Goal: Task Accomplishment & Management: Manage account settings

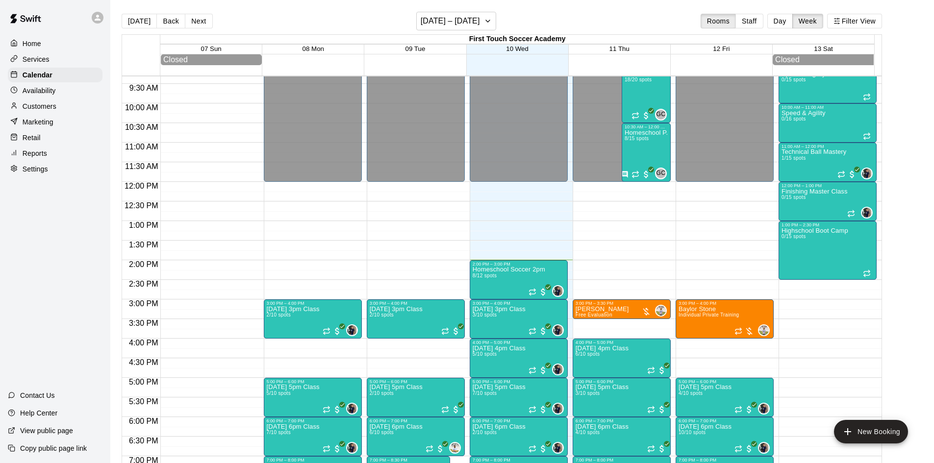
scroll to position [348, 0]
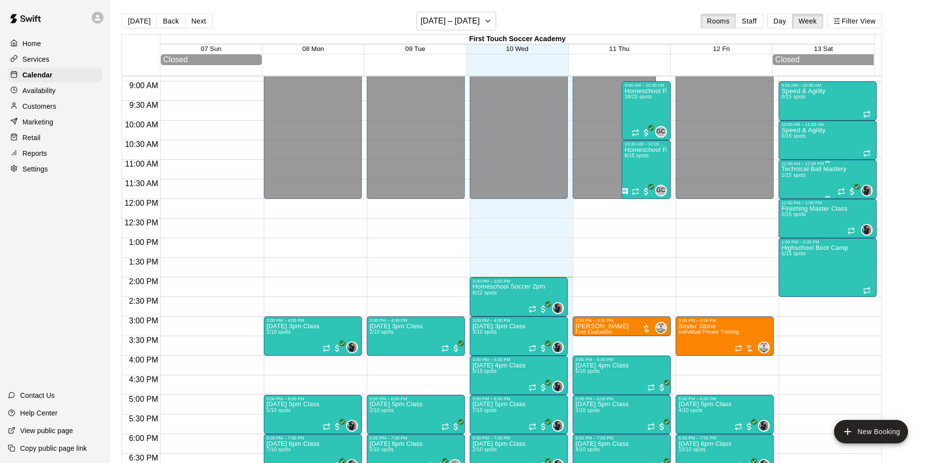
click at [806, 192] on div "Technical Ball Mastery 1/15 spots" at bounding box center [814, 397] width 65 height 463
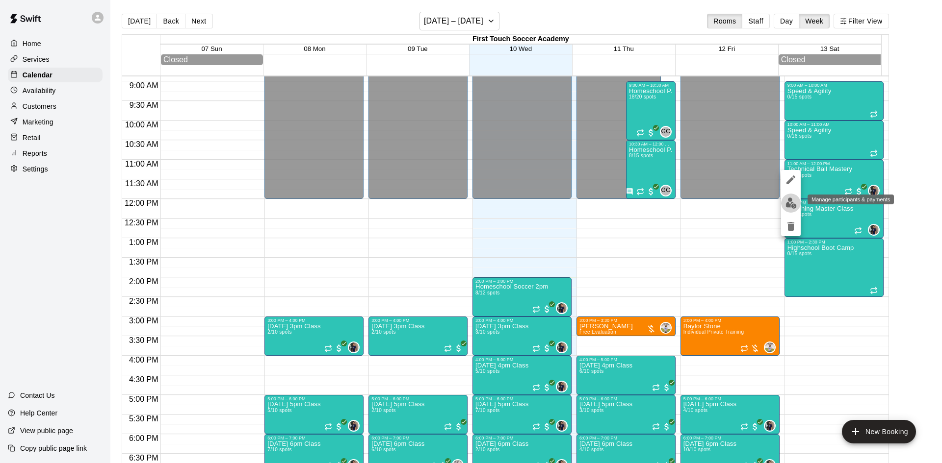
click at [790, 200] on img "edit" at bounding box center [790, 203] width 11 height 11
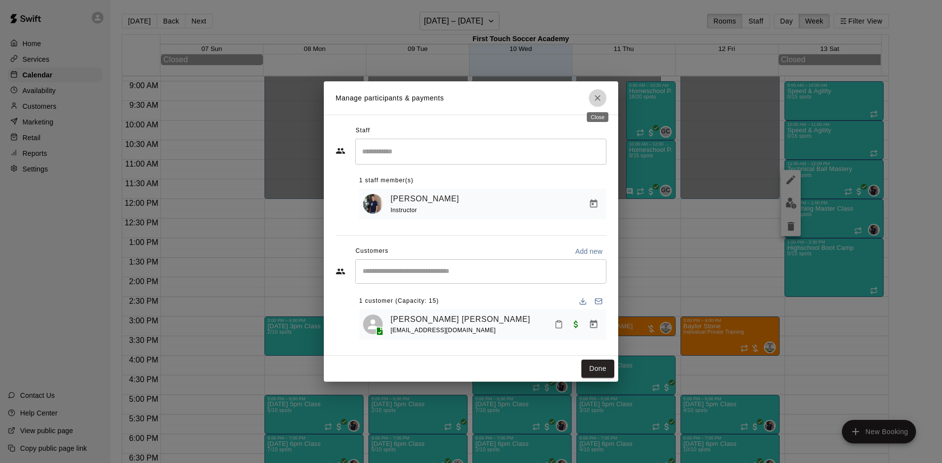
click at [599, 99] on icon "Close" at bounding box center [597, 98] width 6 height 6
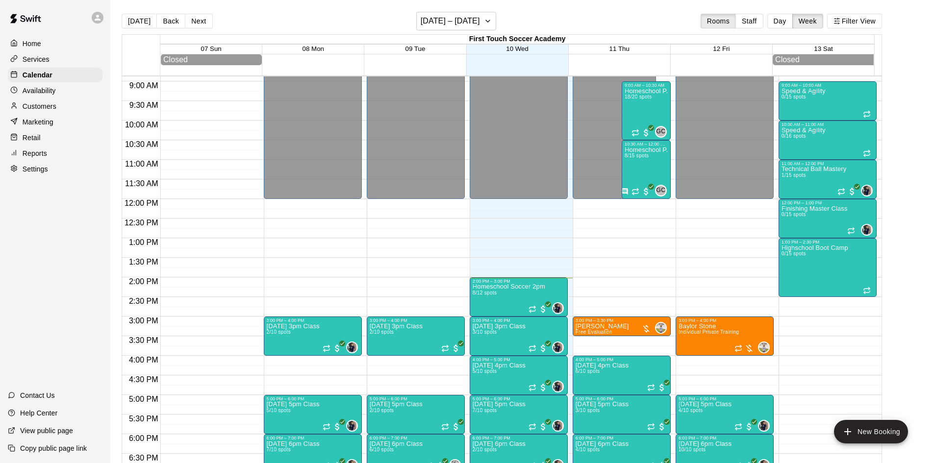
scroll to position [397, 0]
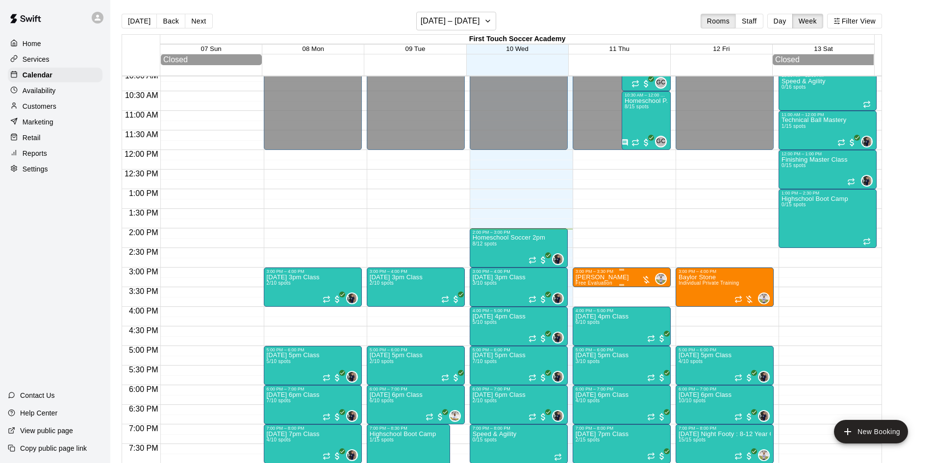
click at [620, 278] on p "Samuel Williams" at bounding box center [602, 278] width 53 height 0
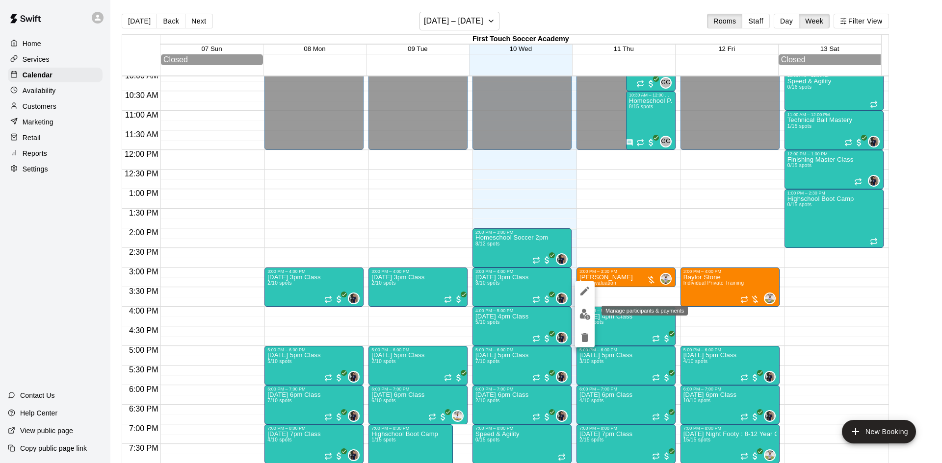
click at [583, 312] on img "edit" at bounding box center [584, 314] width 11 height 11
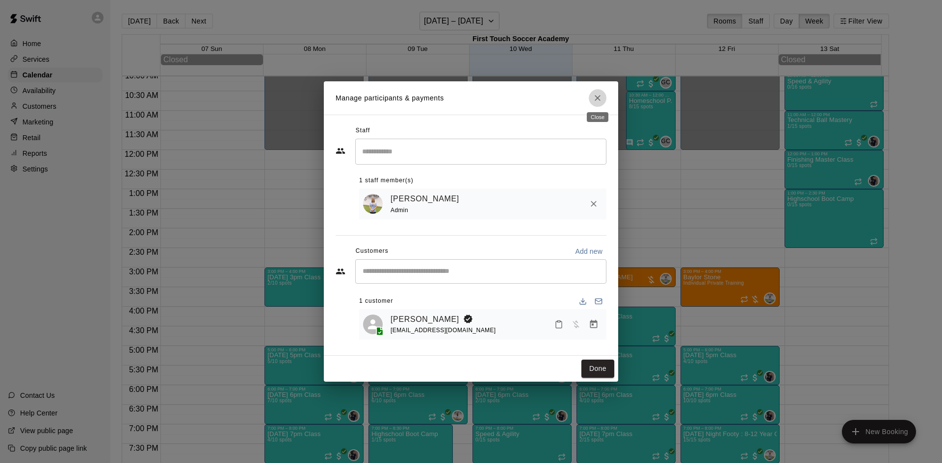
click at [598, 93] on icon "Close" at bounding box center [597, 98] width 10 height 10
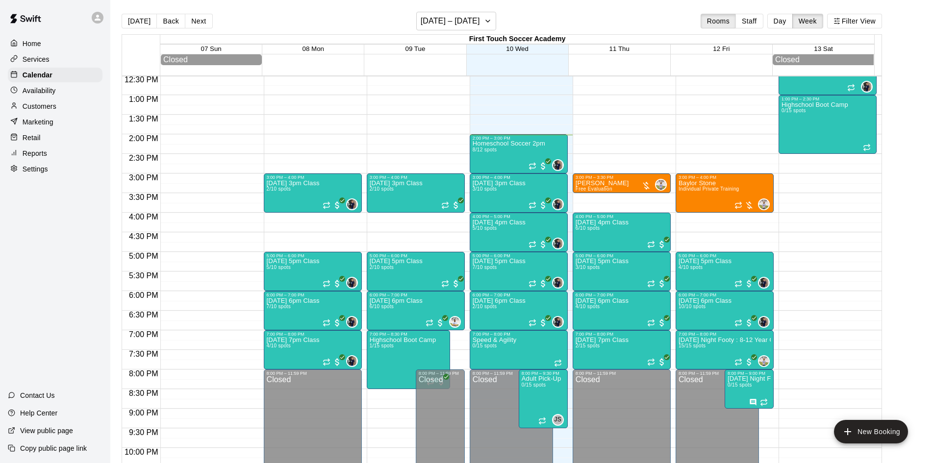
scroll to position [495, 0]
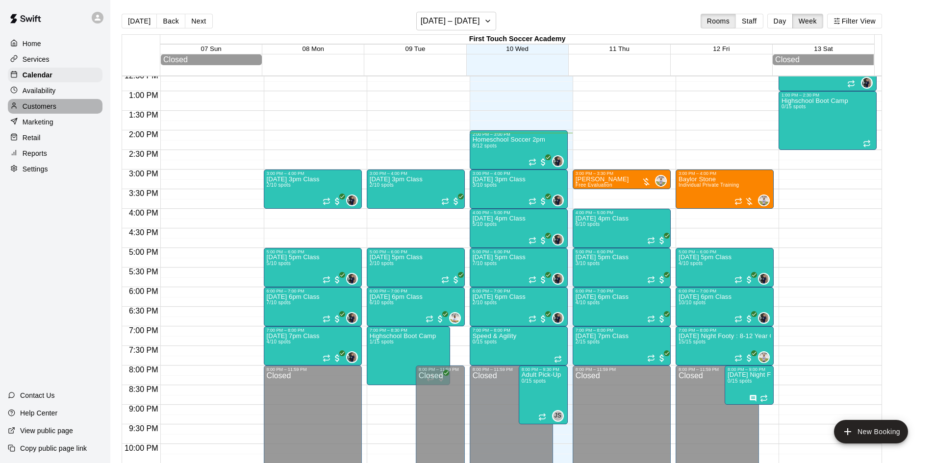
click at [42, 104] on p "Customers" at bounding box center [40, 107] width 34 height 10
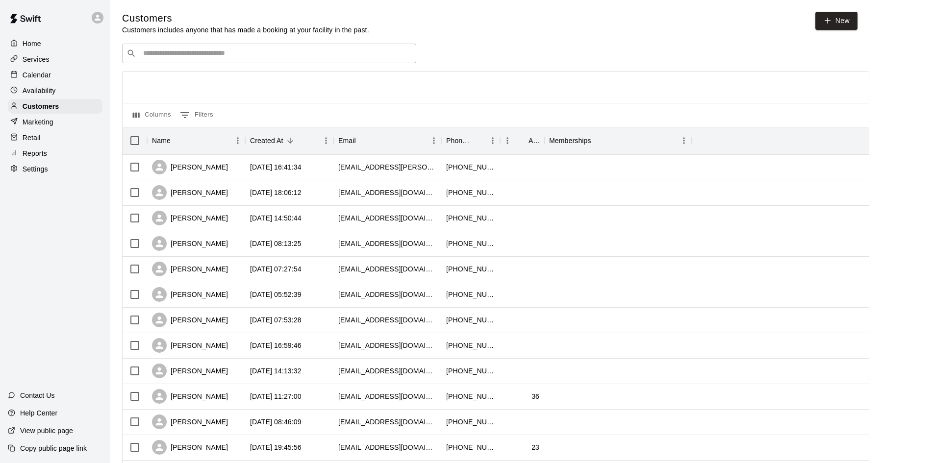
click at [179, 54] on input "Search customers by name or email" at bounding box center [276, 54] width 272 height 10
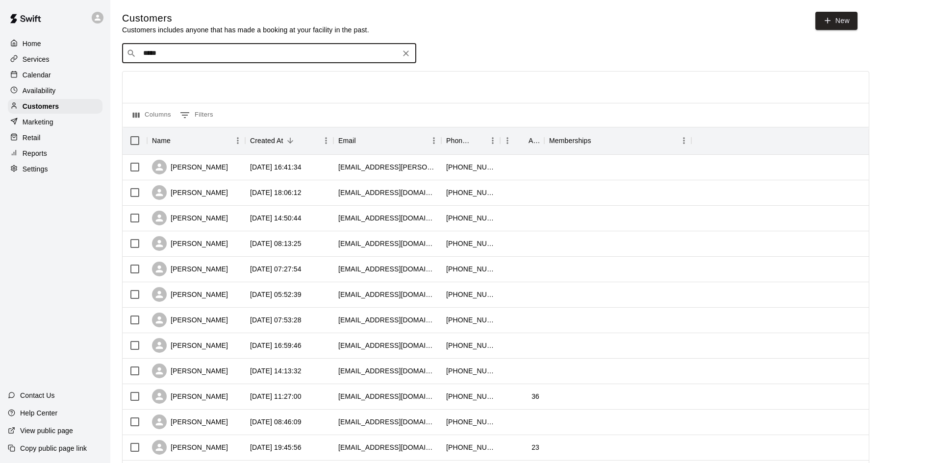
type input "****"
click at [174, 76] on p "Clifton Streets" at bounding box center [193, 75] width 86 height 10
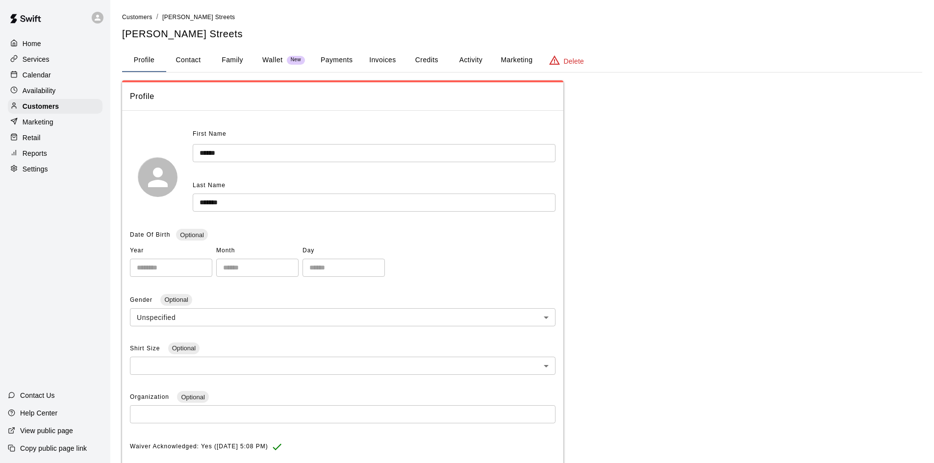
click at [354, 60] on button "Payments" at bounding box center [337, 61] width 48 height 24
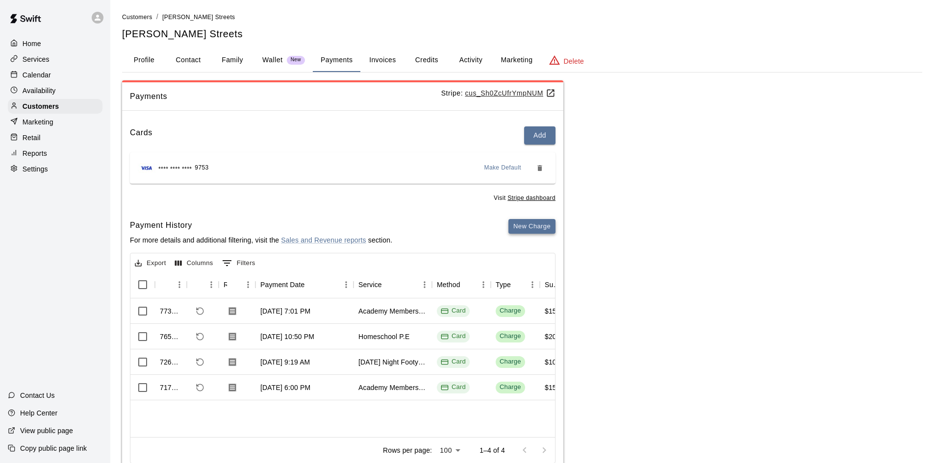
click at [534, 227] on button "New Charge" at bounding box center [532, 226] width 47 height 15
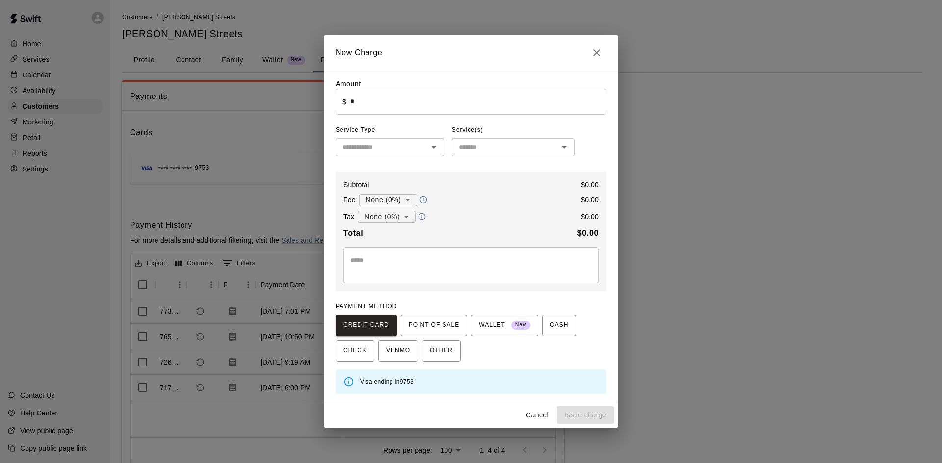
click at [372, 107] on input "*" at bounding box center [478, 102] width 256 height 26
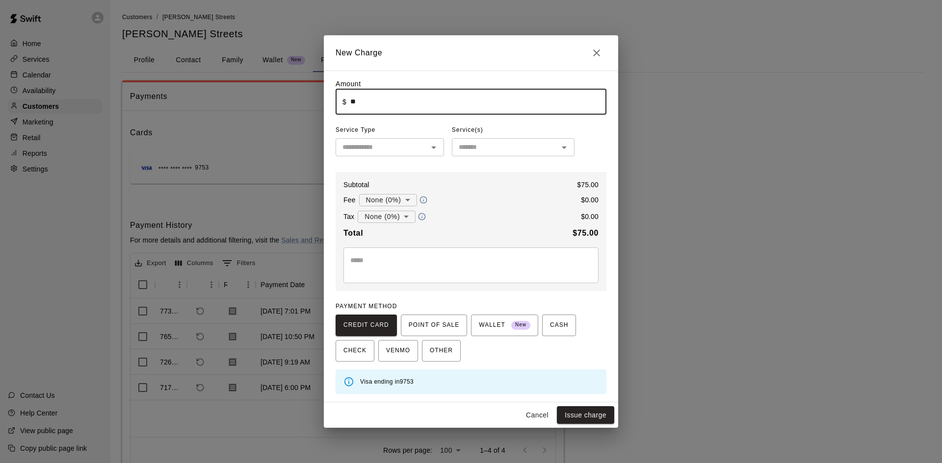
type input "*****"
click at [383, 259] on textarea at bounding box center [470, 265] width 241 height 20
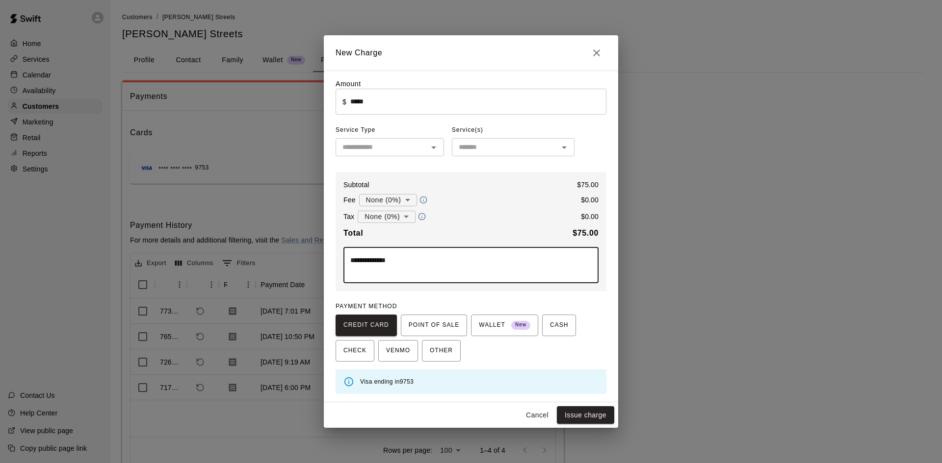
click at [355, 263] on textarea "**********" at bounding box center [470, 265] width 241 height 20
type textarea "**********"
click at [577, 411] on button "Issue charge" at bounding box center [585, 416] width 57 height 18
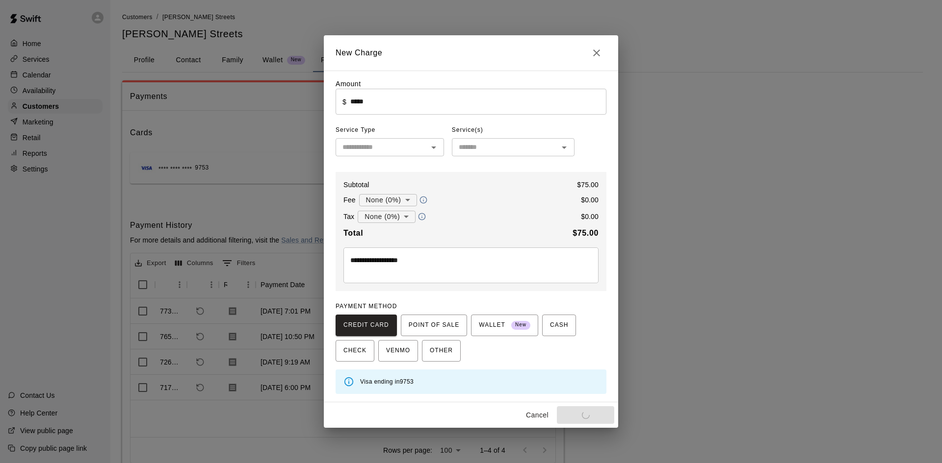
type input "*"
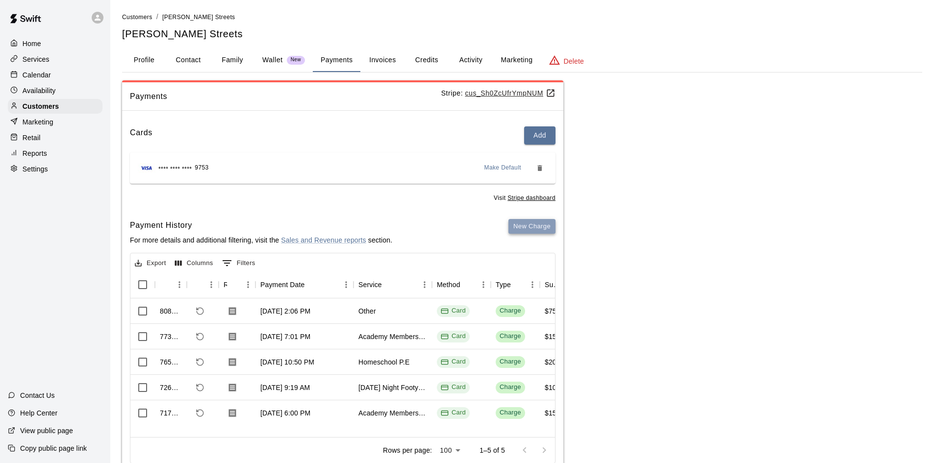
click at [536, 225] on button "New Charge" at bounding box center [532, 226] width 47 height 15
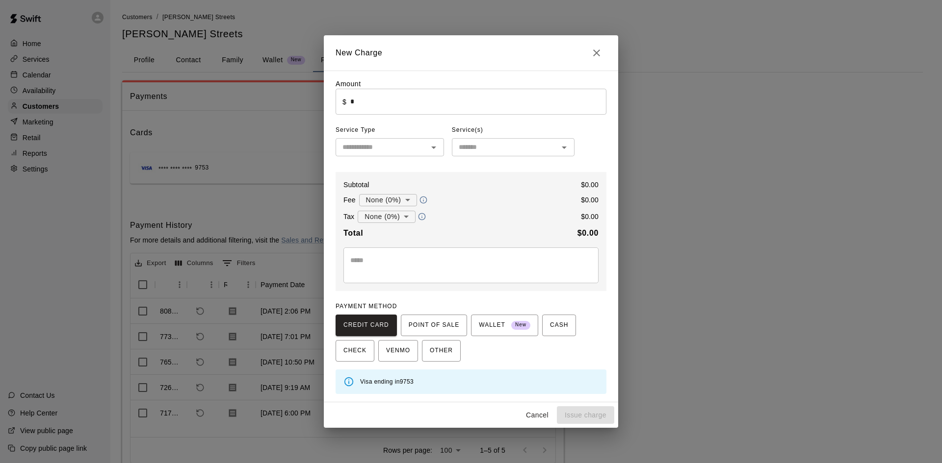
click at [370, 110] on input "*" at bounding box center [478, 102] width 256 height 26
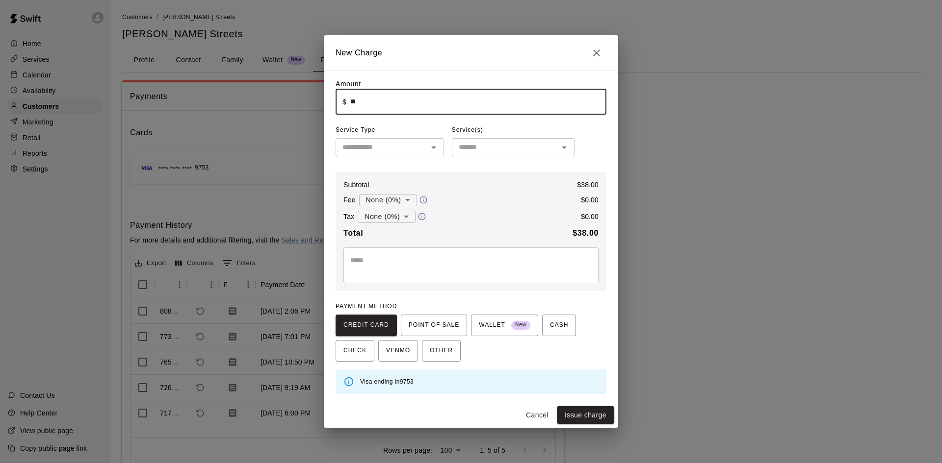
type input "*****"
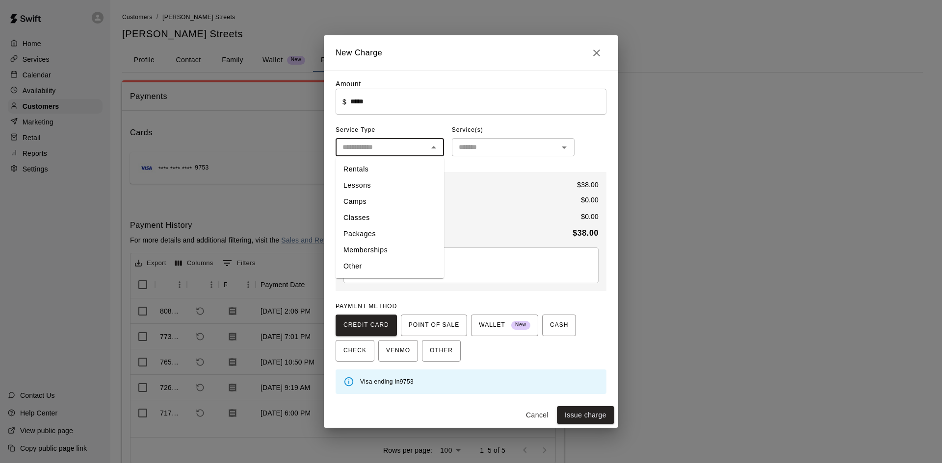
click at [391, 147] on input "text" at bounding box center [381, 147] width 86 height 12
click at [381, 182] on li "Lessons" at bounding box center [389, 186] width 108 height 16
type input "*******"
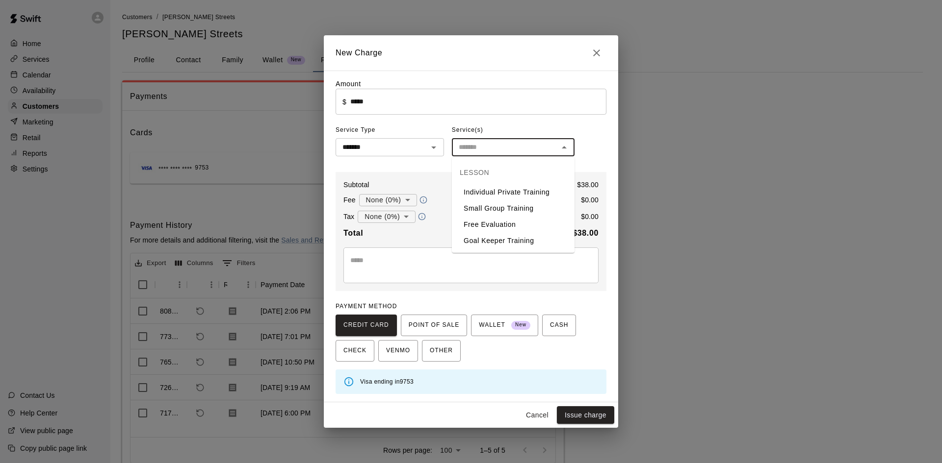
click at [488, 142] on input "text" at bounding box center [505, 147] width 101 height 12
click at [511, 241] on li "Goal Keeper Training" at bounding box center [513, 241] width 123 height 16
type input "**********"
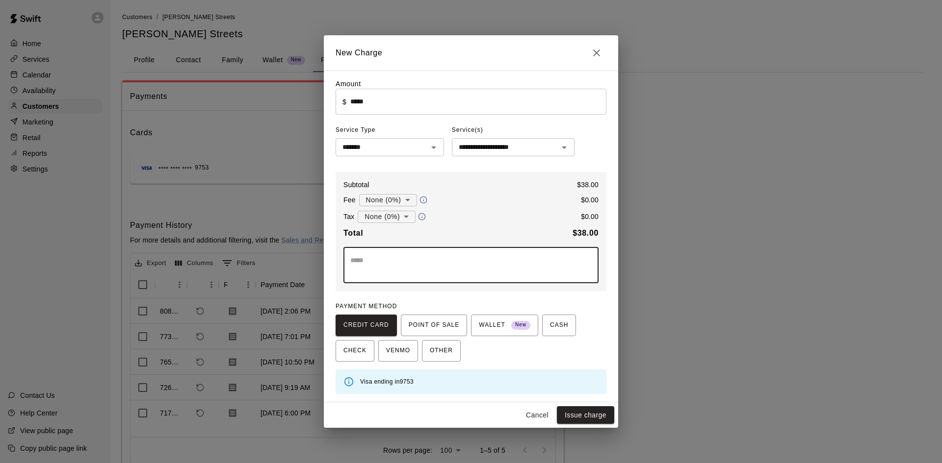
click at [430, 273] on textarea at bounding box center [470, 265] width 241 height 20
type textarea "**********"
click at [572, 414] on button "Issue charge" at bounding box center [585, 416] width 57 height 18
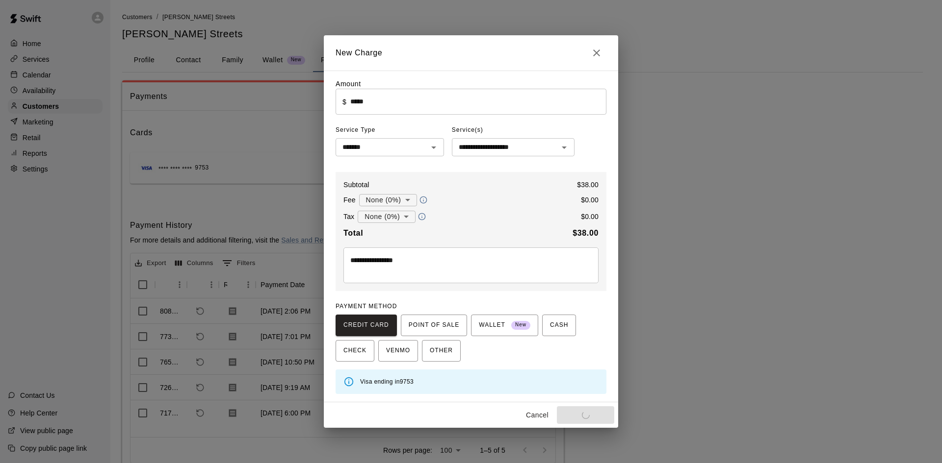
type input "*"
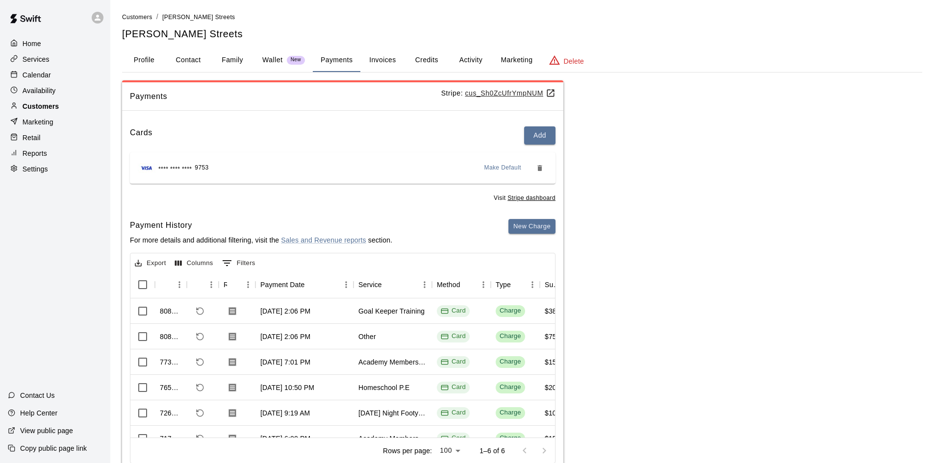
click at [35, 108] on p "Customers" at bounding box center [41, 107] width 36 height 10
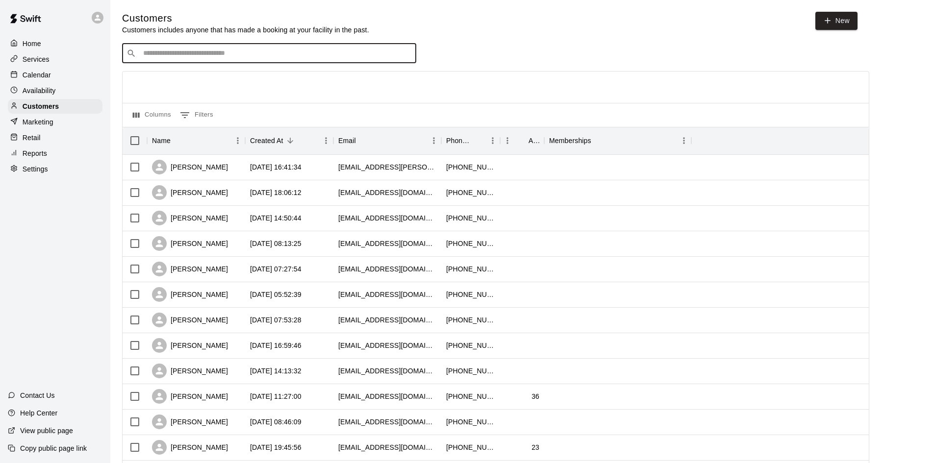
click at [377, 53] on input "Search customers by name or email" at bounding box center [276, 54] width 272 height 10
type input "*****"
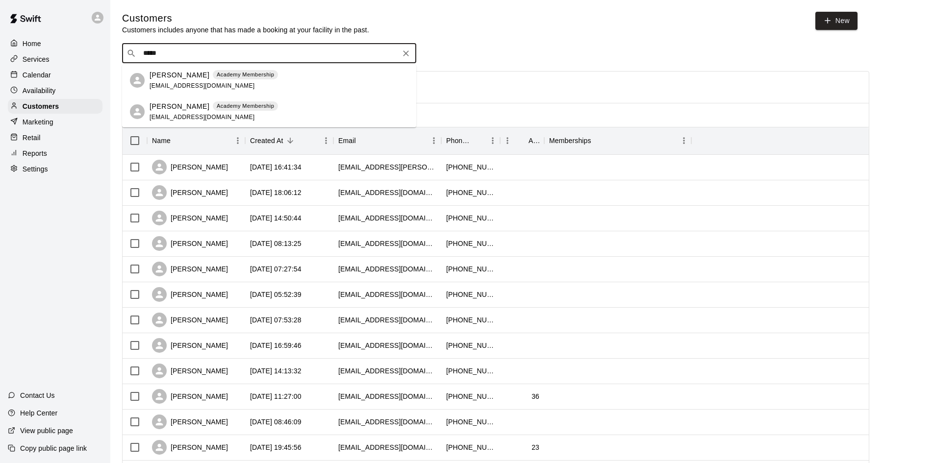
click at [263, 106] on div "Owen Glenn Academy Membership xtglennx@yahoo.com" at bounding box center [279, 112] width 259 height 21
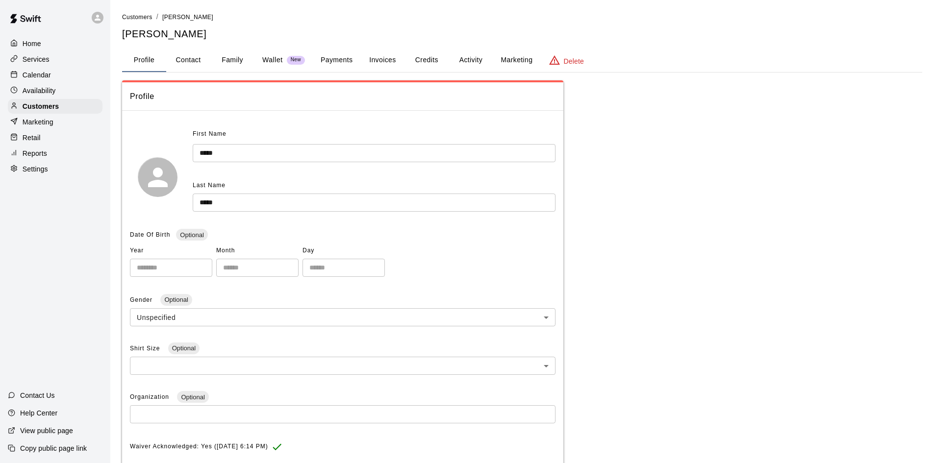
click at [346, 59] on button "Payments" at bounding box center [337, 61] width 48 height 24
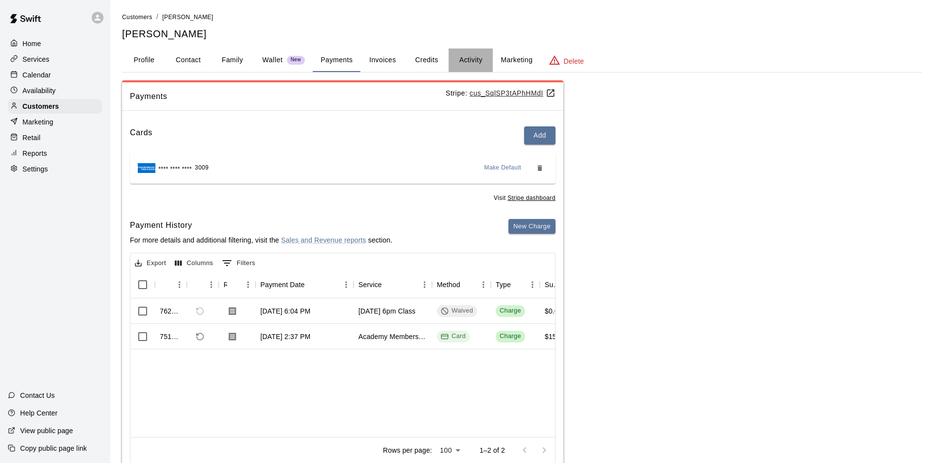
click at [473, 61] on button "Activity" at bounding box center [471, 61] width 44 height 24
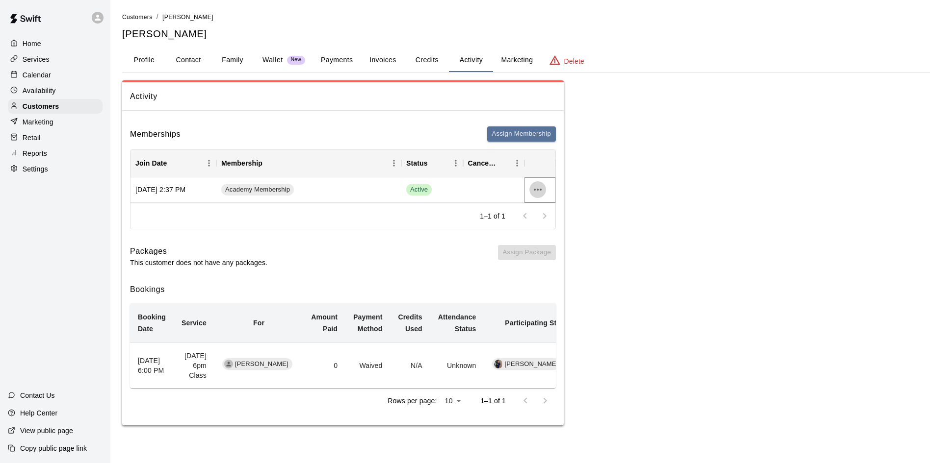
click at [537, 188] on icon "more actions" at bounding box center [538, 190] width 12 height 12
click at [542, 223] on li "Cancel" at bounding box center [556, 226] width 55 height 16
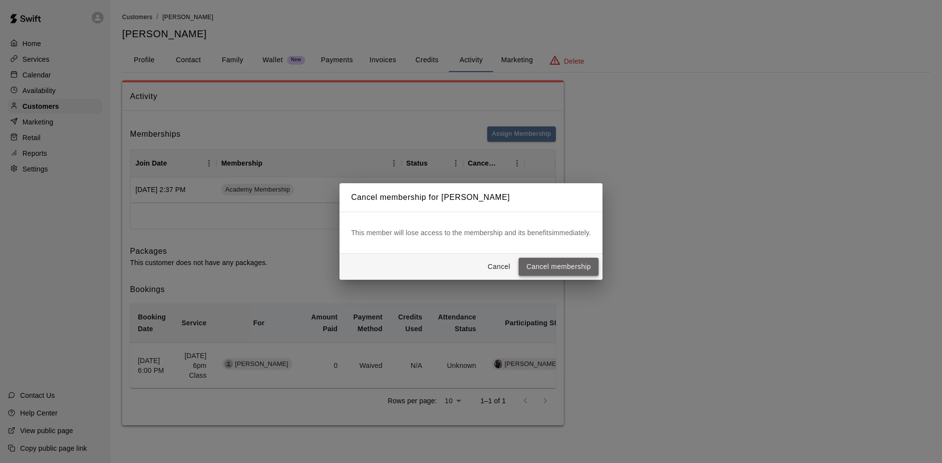
click at [551, 265] on button "Cancel membership" at bounding box center [558, 267] width 80 height 18
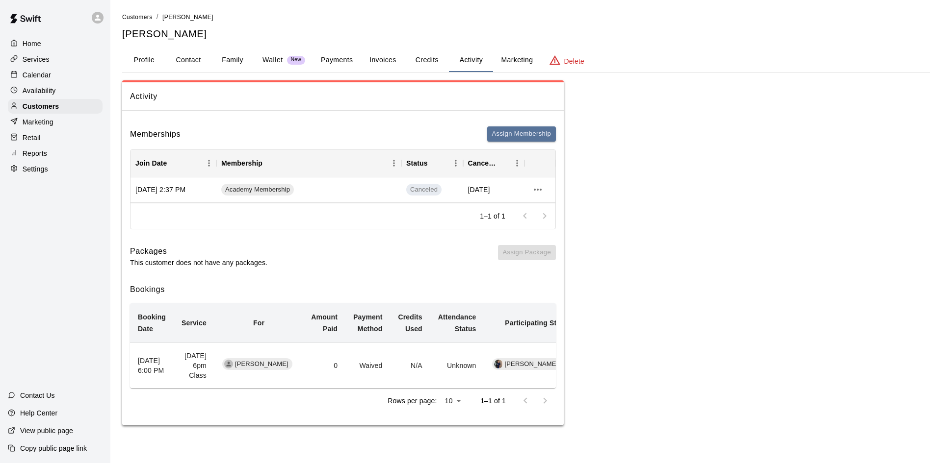
click at [41, 77] on p "Calendar" at bounding box center [37, 75] width 28 height 10
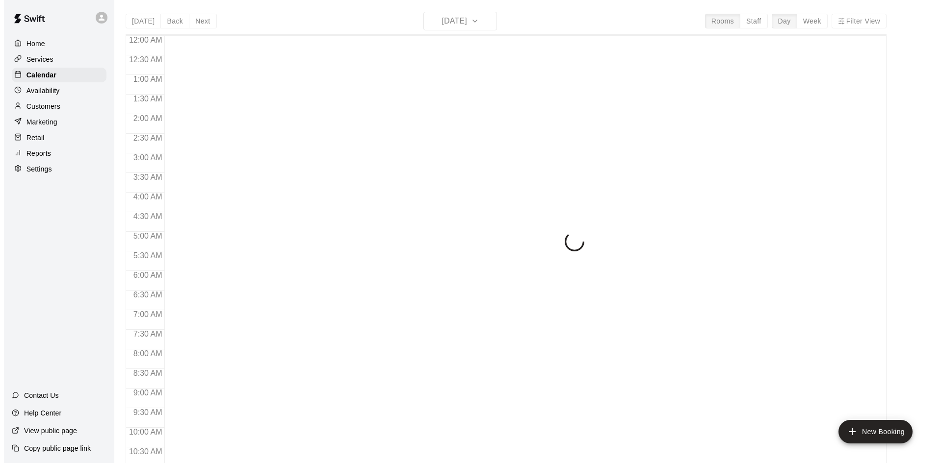
scroll to position [503, 0]
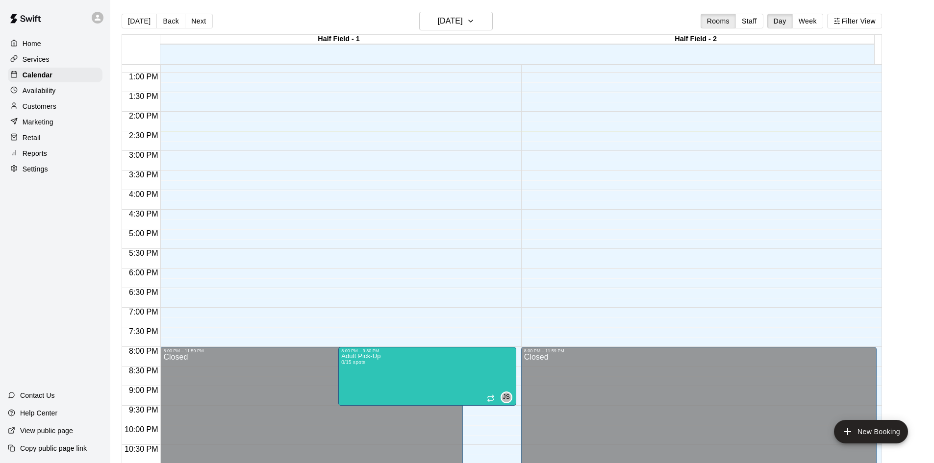
click at [39, 111] on p "Customers" at bounding box center [40, 107] width 34 height 10
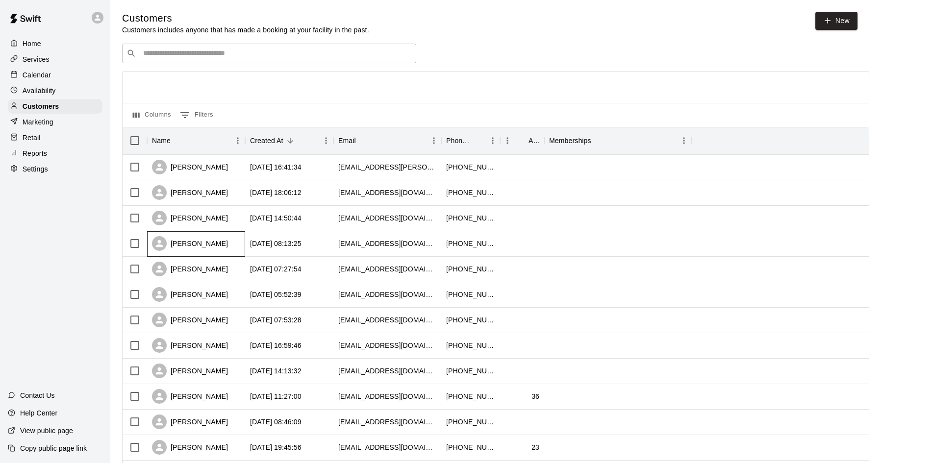
click at [198, 240] on div "[PERSON_NAME]" at bounding box center [190, 243] width 76 height 15
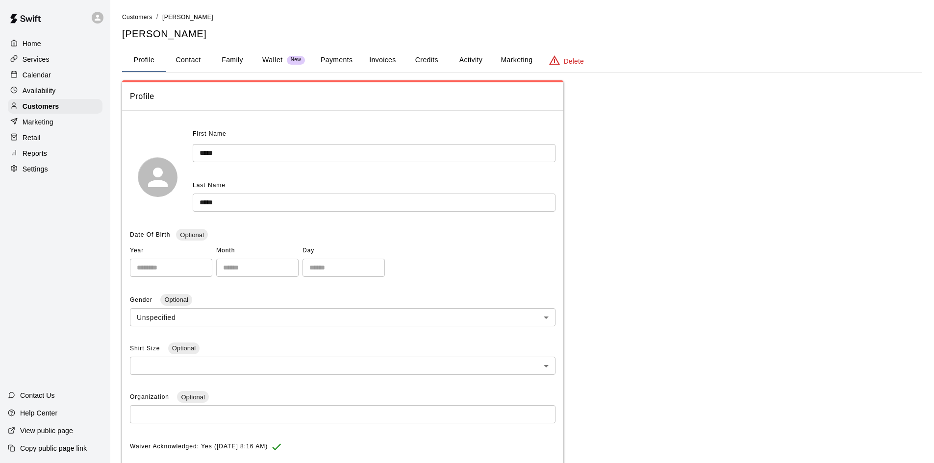
click at [340, 60] on button "Payments" at bounding box center [337, 61] width 48 height 24
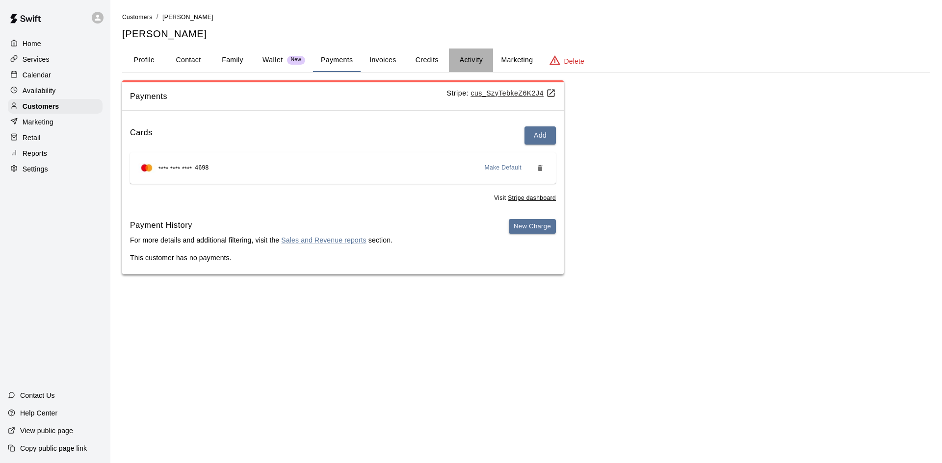
click at [472, 59] on button "Activity" at bounding box center [471, 61] width 44 height 24
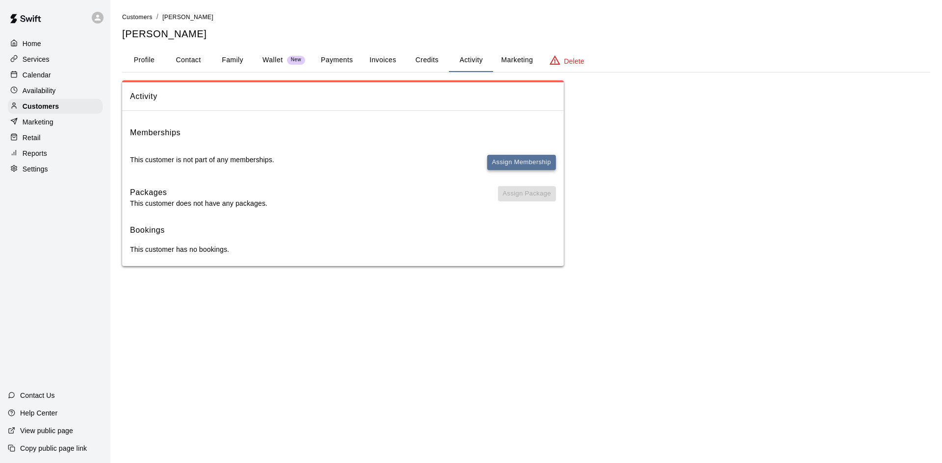
click at [515, 164] on button "Assign Membership" at bounding box center [521, 162] width 69 height 15
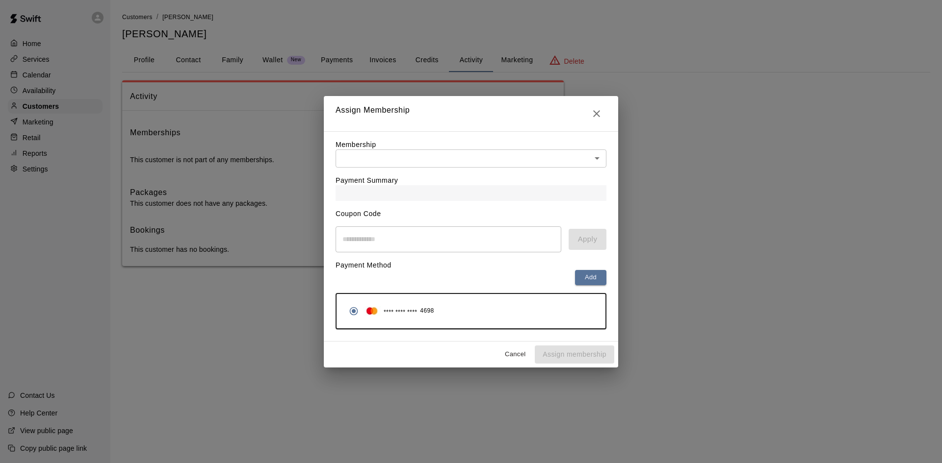
click at [387, 168] on div "Payment Summary" at bounding box center [470, 184] width 271 height 33
click at [388, 153] on body "Home Services Calendar Availability Customers Marketing Retail Reports Settings…" at bounding box center [471, 143] width 942 height 286
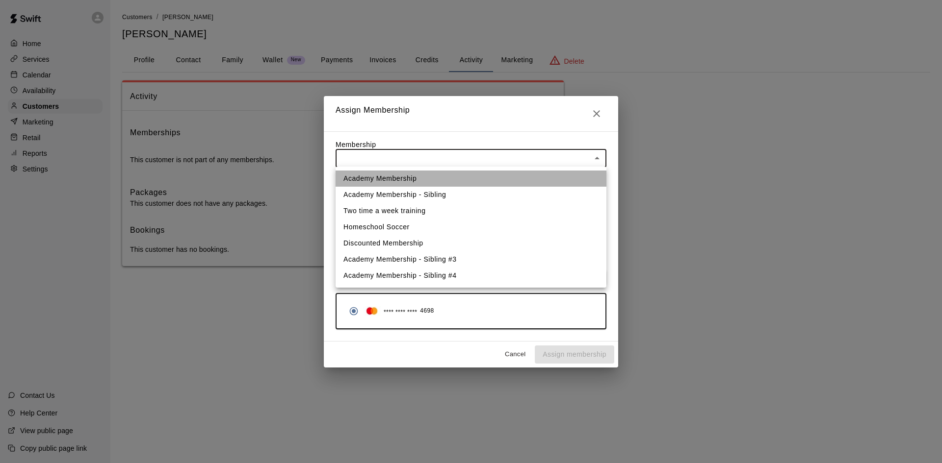
click at [381, 175] on li "Academy Membership" at bounding box center [470, 179] width 271 height 16
type input "**********"
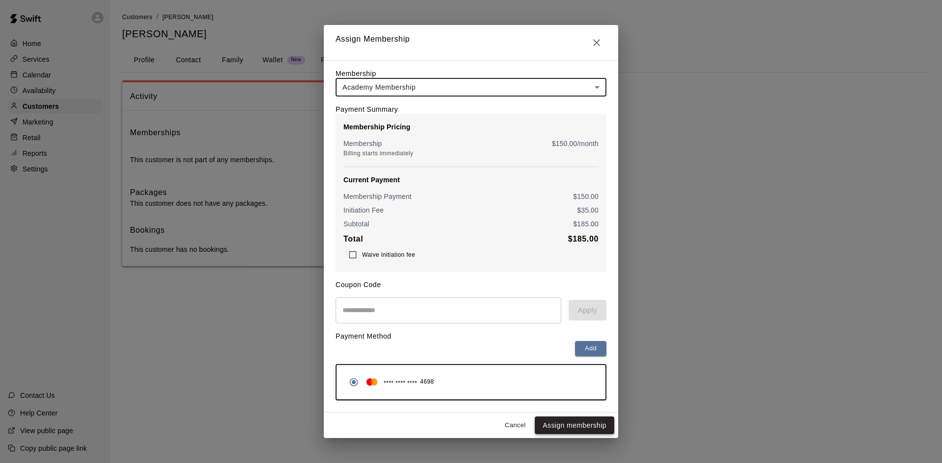
click at [582, 425] on button "Assign membership" at bounding box center [574, 426] width 79 height 18
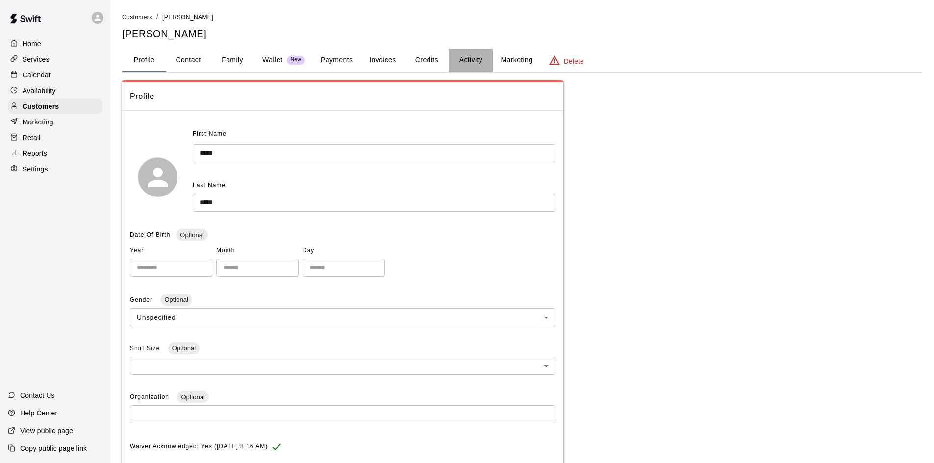
click at [478, 62] on button "Activity" at bounding box center [471, 61] width 44 height 24
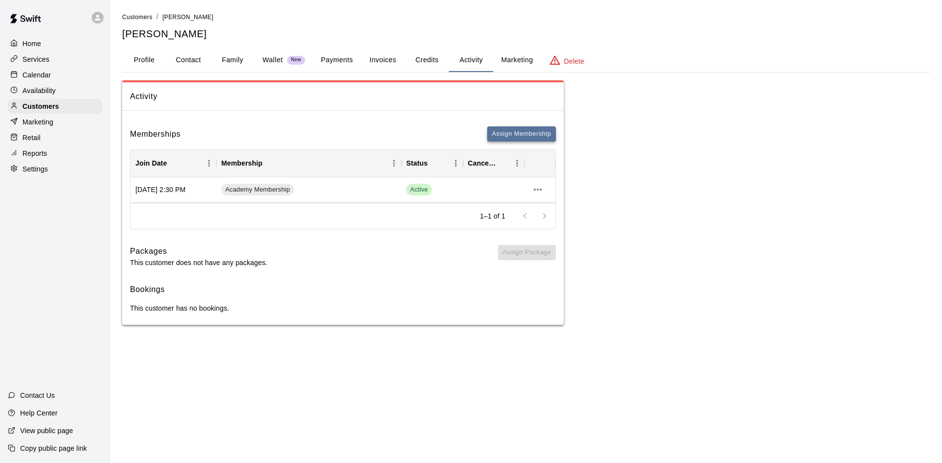
click at [535, 132] on button "Assign Membership" at bounding box center [521, 134] width 69 height 15
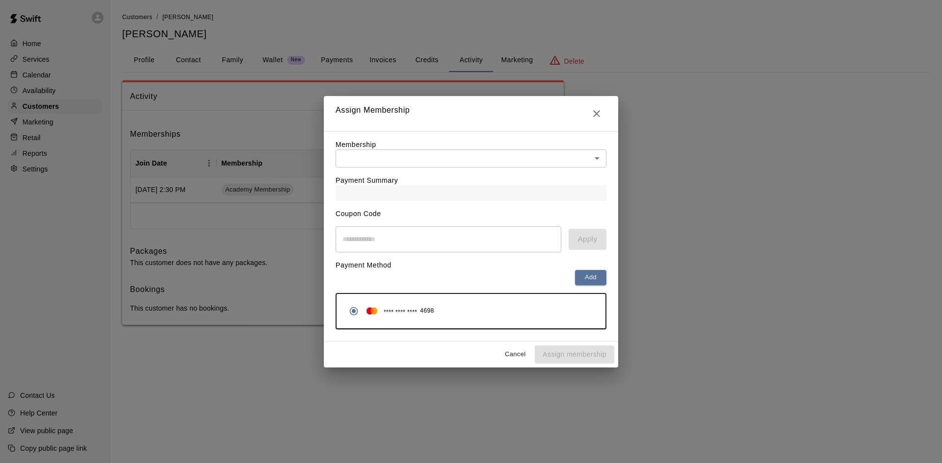
click at [482, 168] on div "Payment Summary" at bounding box center [470, 184] width 271 height 33
click at [482, 157] on body "Home Services Calendar Availability Customers Marketing Retail Reports Settings…" at bounding box center [471, 172] width 942 height 345
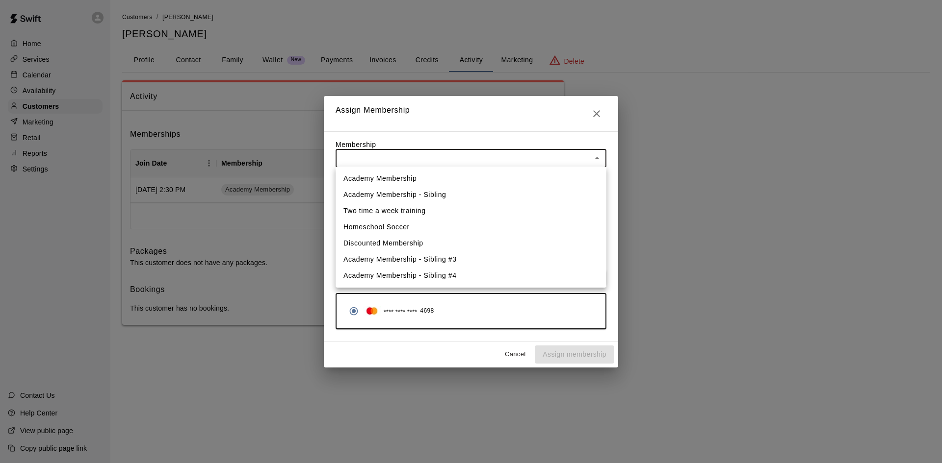
click at [419, 194] on li "Academy Membership - Sibling" at bounding box center [470, 195] width 271 height 16
type input "**********"
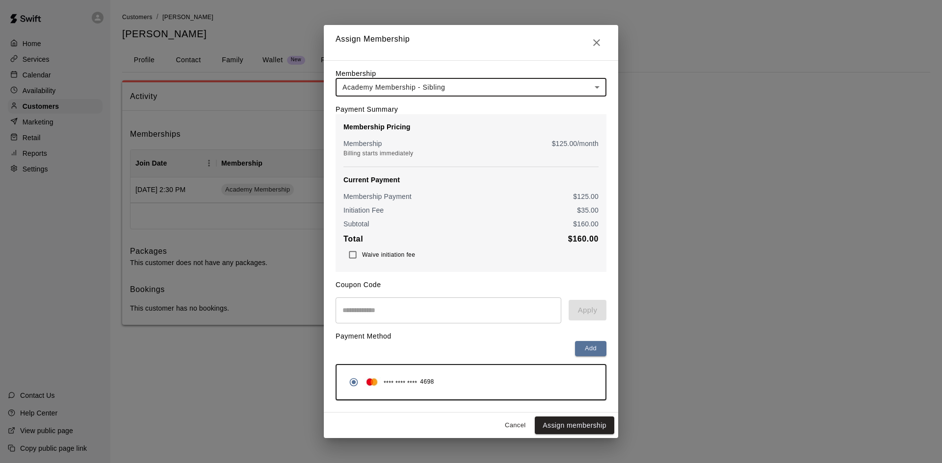
click at [574, 427] on button "Assign membership" at bounding box center [574, 426] width 79 height 18
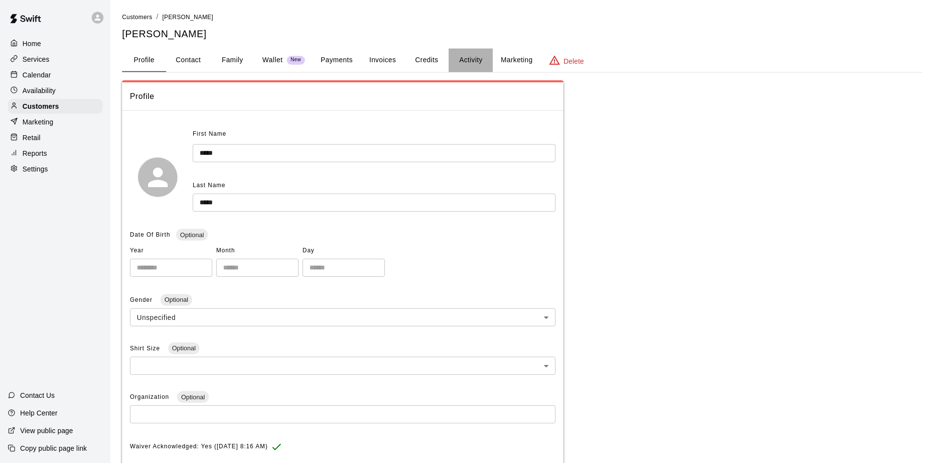
click at [472, 56] on button "Activity" at bounding box center [471, 61] width 44 height 24
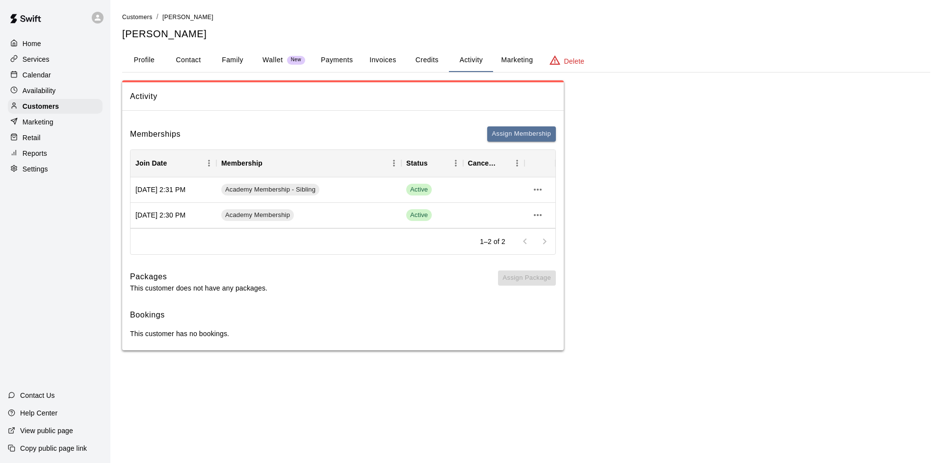
click at [339, 58] on button "Payments" at bounding box center [337, 61] width 48 height 24
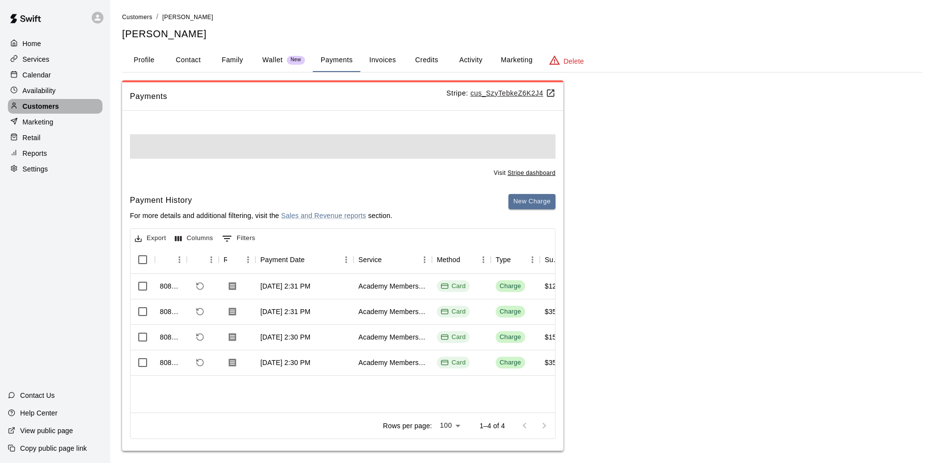
click at [28, 106] on p "Customers" at bounding box center [41, 107] width 36 height 10
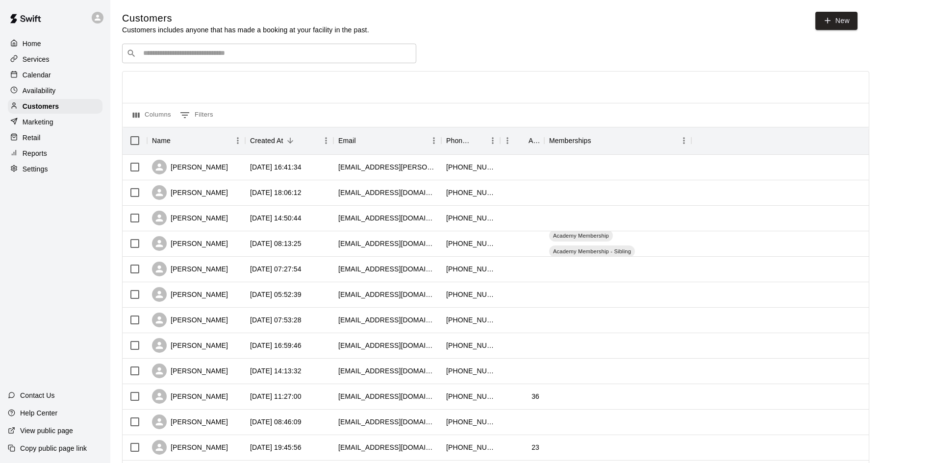
click at [331, 63] on div "​ ​" at bounding box center [269, 54] width 294 height 20
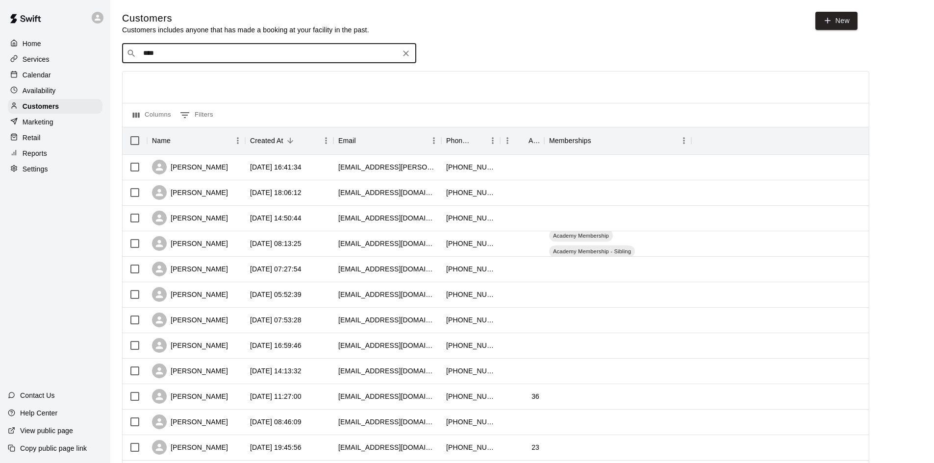
type input "*****"
click at [281, 84] on div "Rowan McKeeman mbmckeeman@gmail.com" at bounding box center [279, 80] width 259 height 21
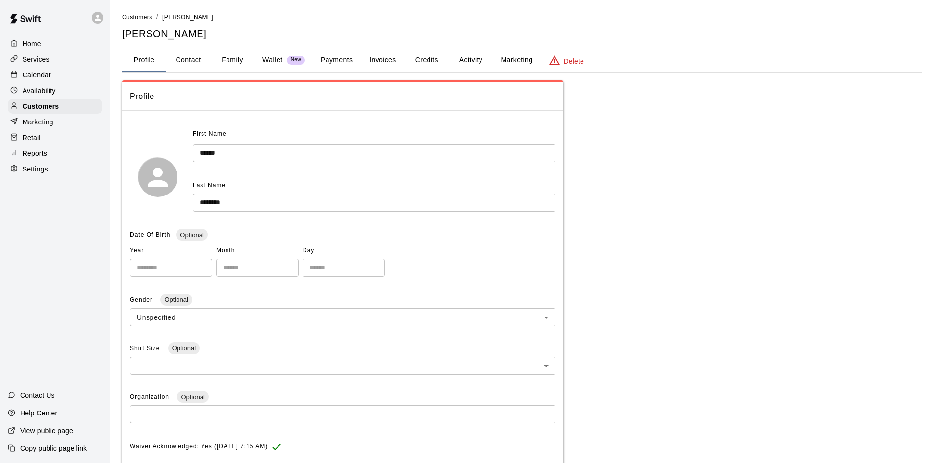
click at [241, 62] on button "Family" at bounding box center [232, 61] width 44 height 24
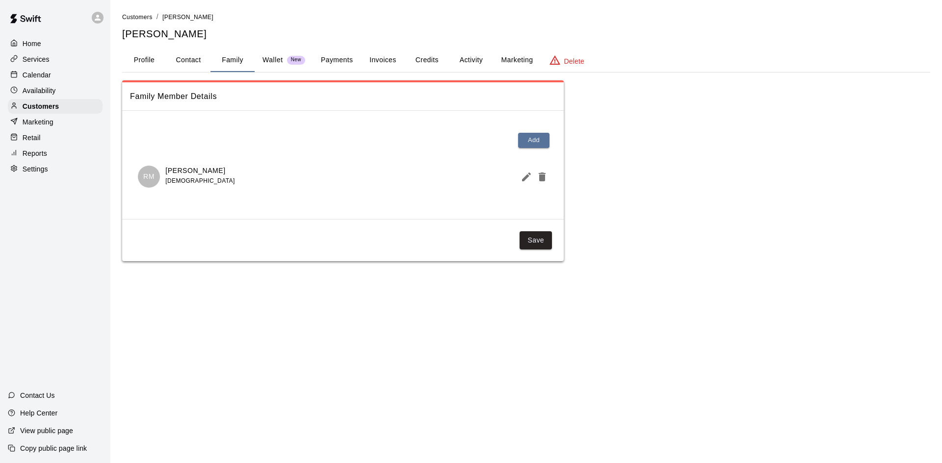
click at [477, 60] on button "Activity" at bounding box center [471, 61] width 44 height 24
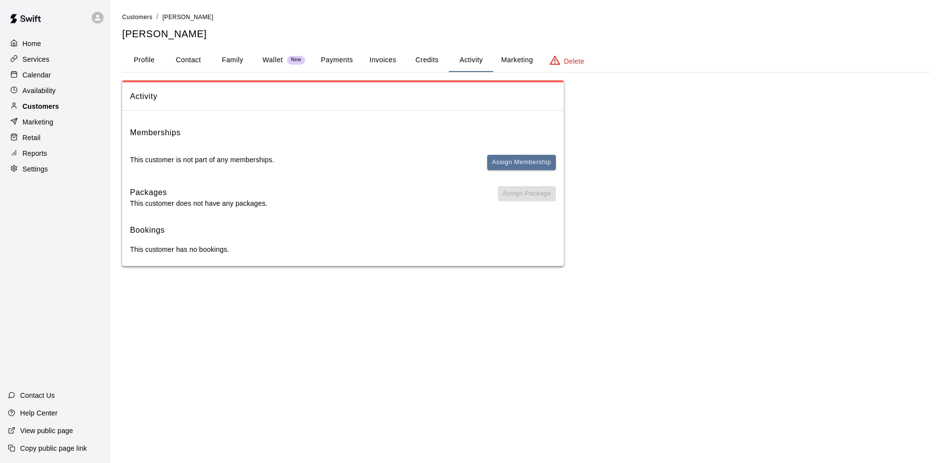
click at [52, 109] on p "Customers" at bounding box center [41, 107] width 36 height 10
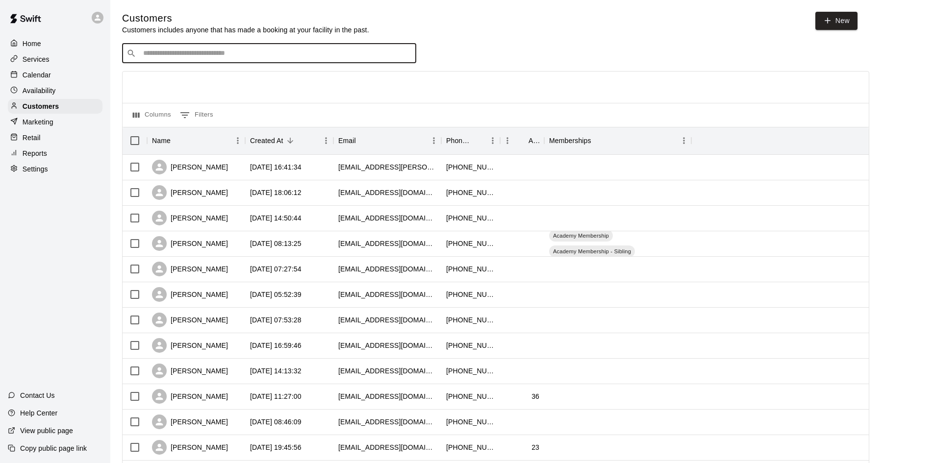
click at [350, 51] on input "Search customers by name or email" at bounding box center [276, 54] width 272 height 10
type input "****"
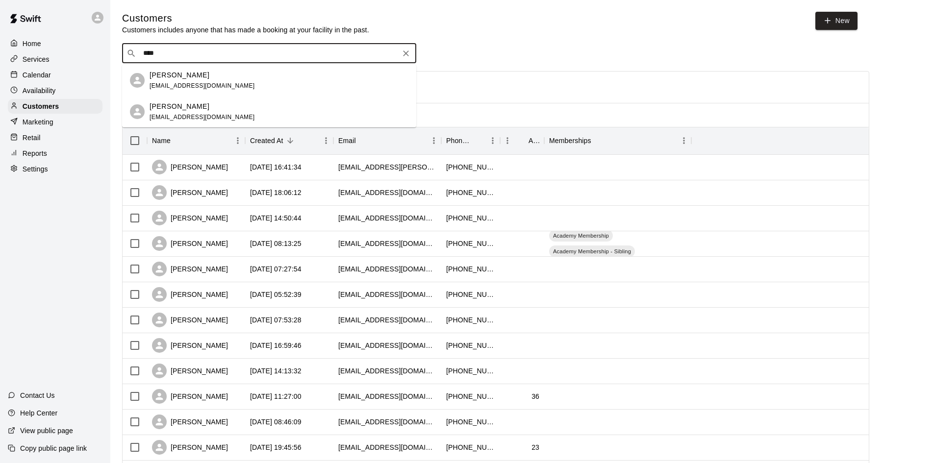
click at [224, 104] on div "Hailey Bianchi jenkrell123@yahoo.com" at bounding box center [279, 112] width 259 height 21
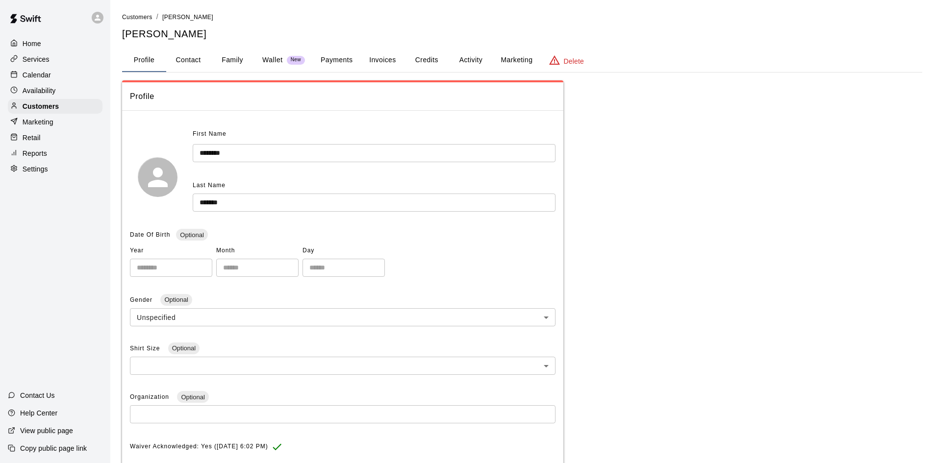
click at [348, 65] on button "Payments" at bounding box center [337, 61] width 48 height 24
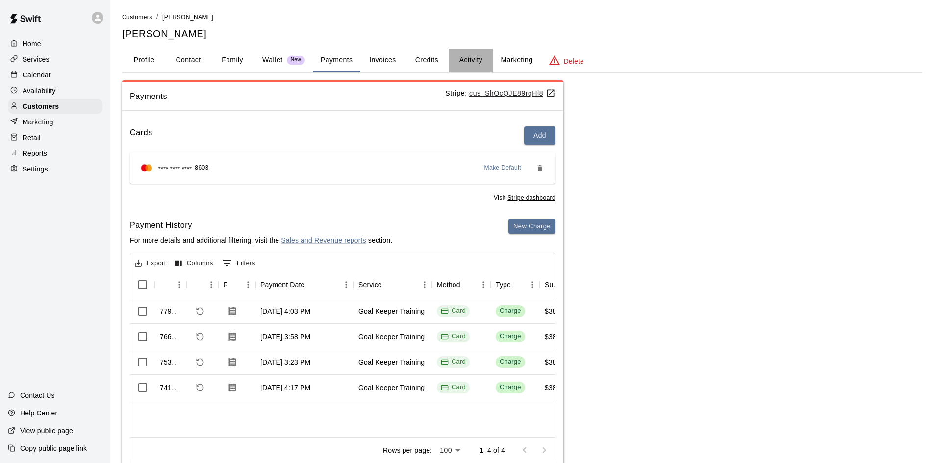
click at [465, 59] on button "Activity" at bounding box center [471, 61] width 44 height 24
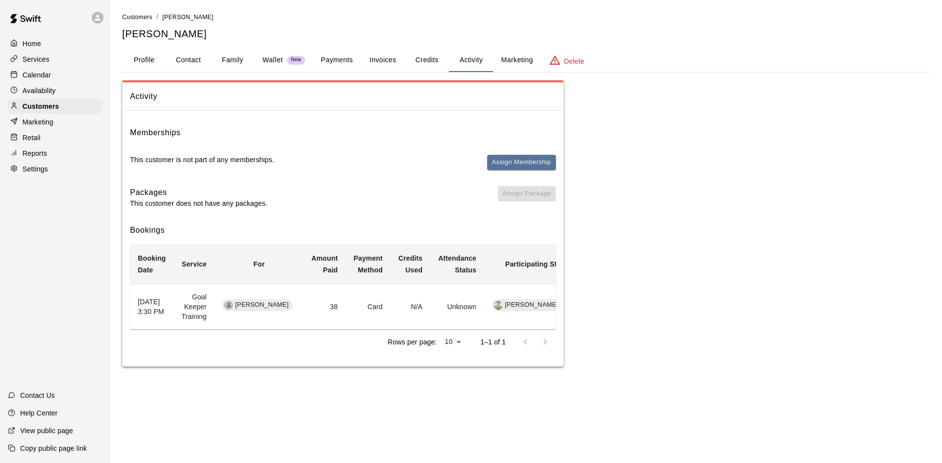
click at [52, 109] on p "Customers" at bounding box center [41, 107] width 36 height 10
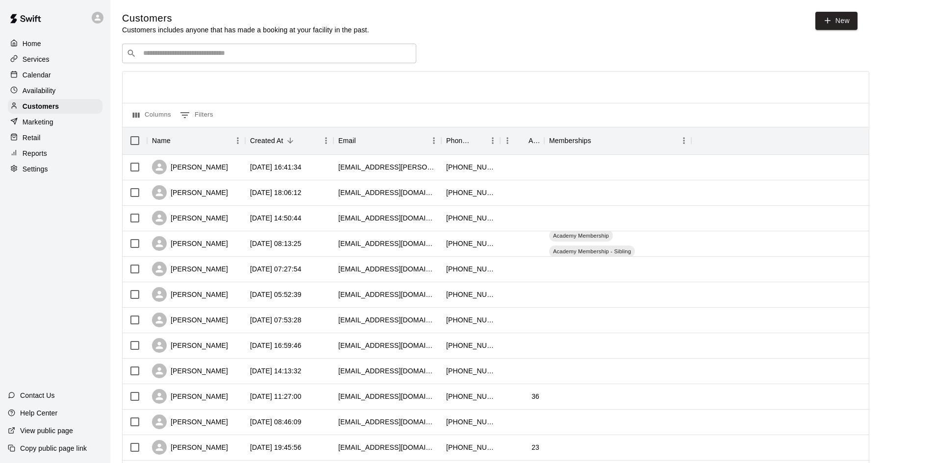
click at [213, 53] on input "Search customers by name or email" at bounding box center [276, 54] width 272 height 10
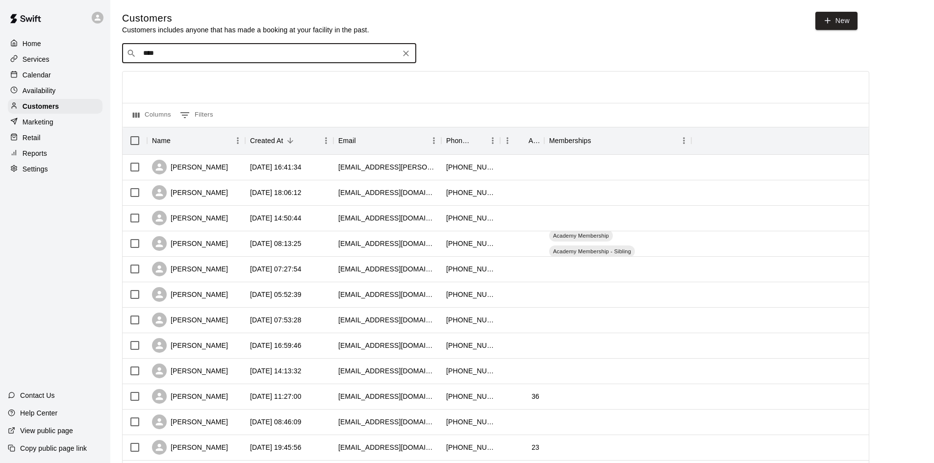
type input "*****"
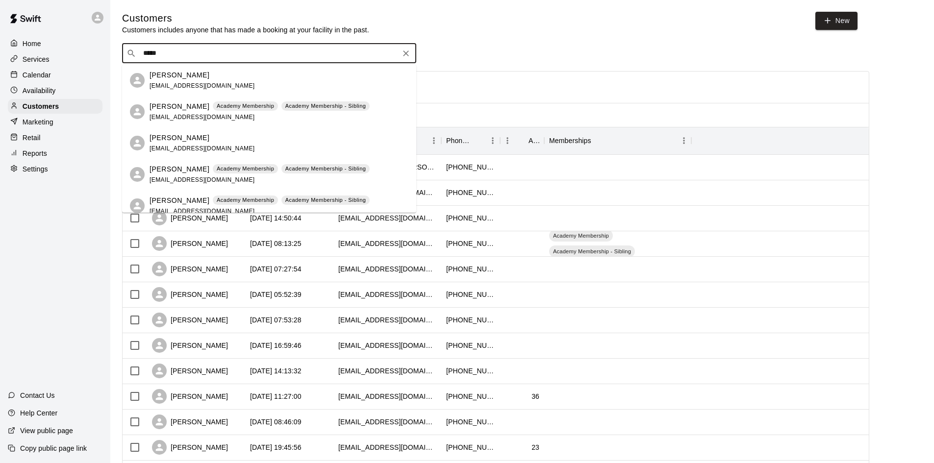
click at [209, 130] on div "Madilynn Egbert steveo.rino84@gmail.com" at bounding box center [269, 142] width 294 height 31
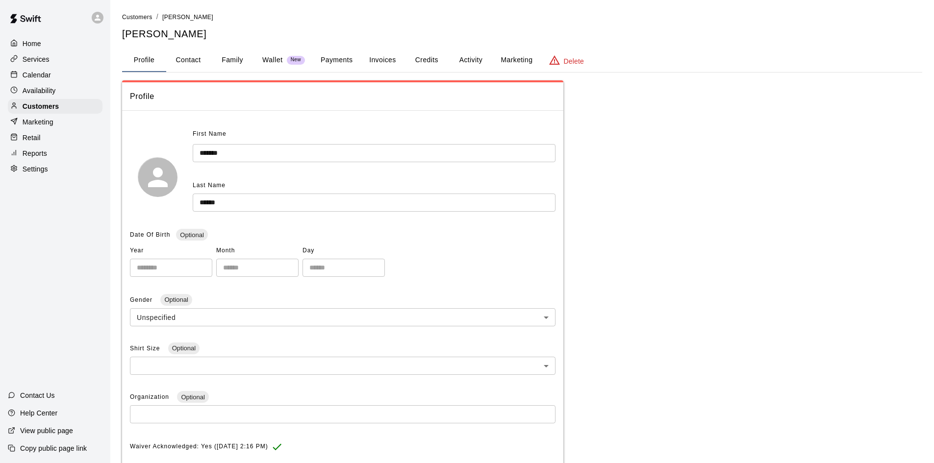
click at [230, 64] on button "Family" at bounding box center [232, 61] width 44 height 24
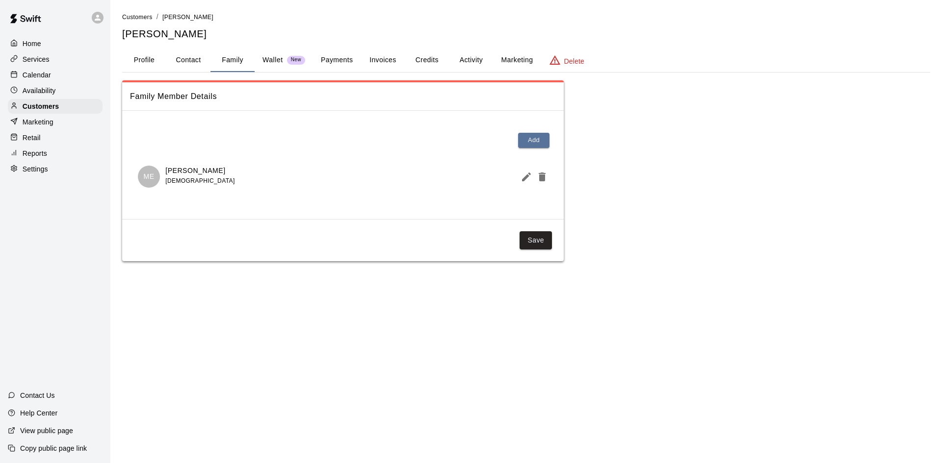
click at [190, 61] on button "Contact" at bounding box center [188, 61] width 44 height 24
select select "**"
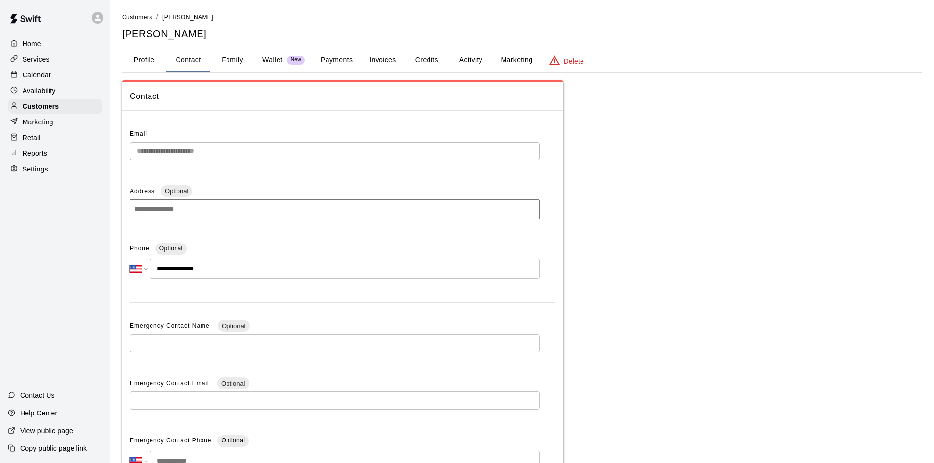
drag, startPoint x: 37, startPoint y: 109, endPoint x: 59, endPoint y: 96, distance: 25.6
click at [37, 109] on p "Customers" at bounding box center [41, 107] width 36 height 10
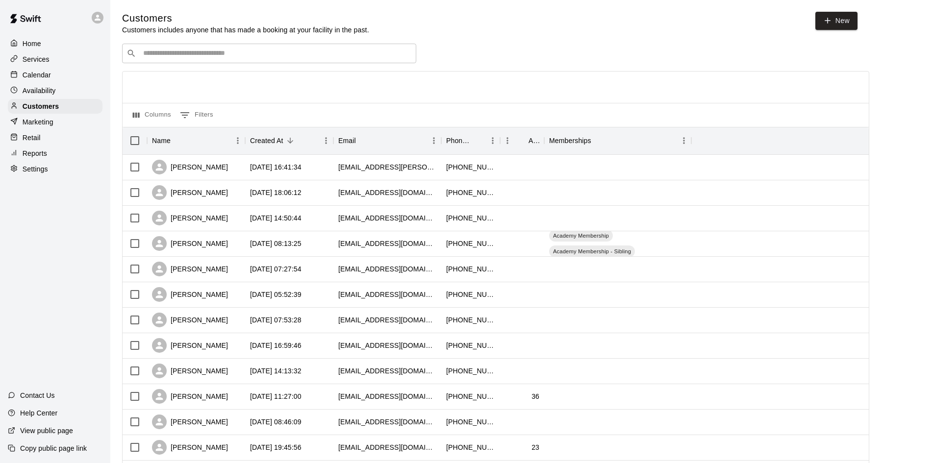
click at [286, 57] on input "Search customers by name or email" at bounding box center [276, 54] width 272 height 10
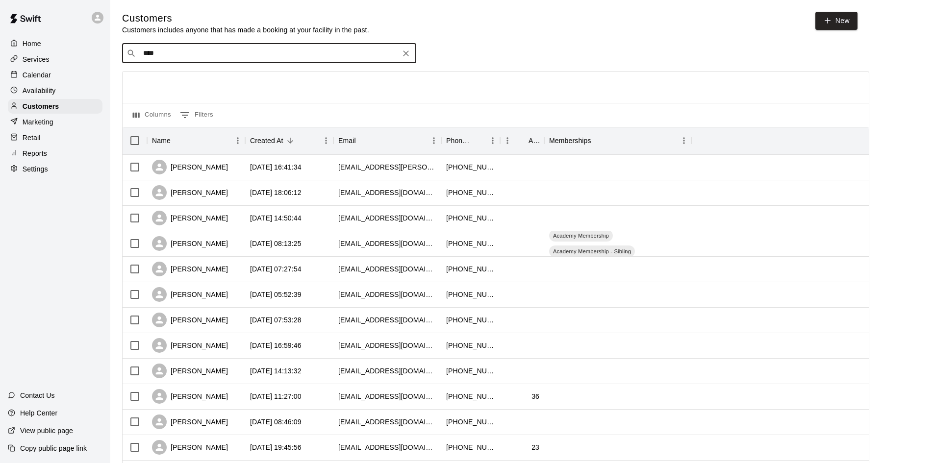
type input "*****"
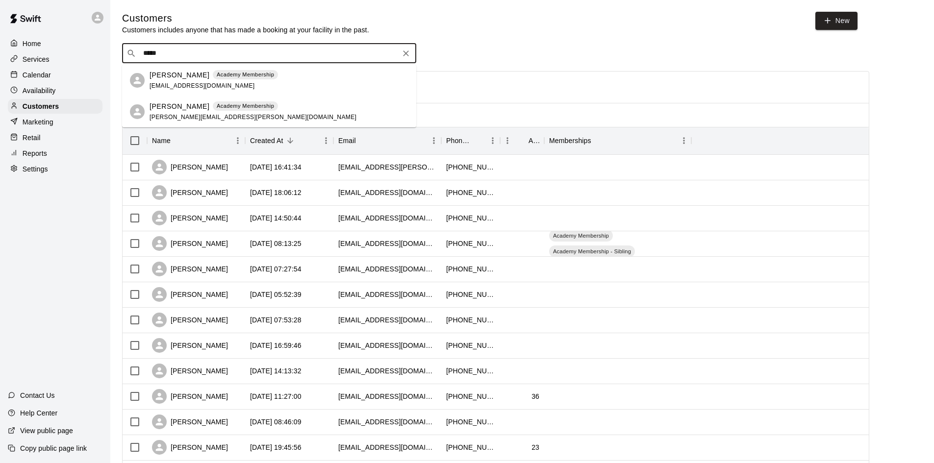
click at [266, 113] on div "Aiden Hart Academy Membership ann.deshanna@gmail.com" at bounding box center [279, 112] width 259 height 21
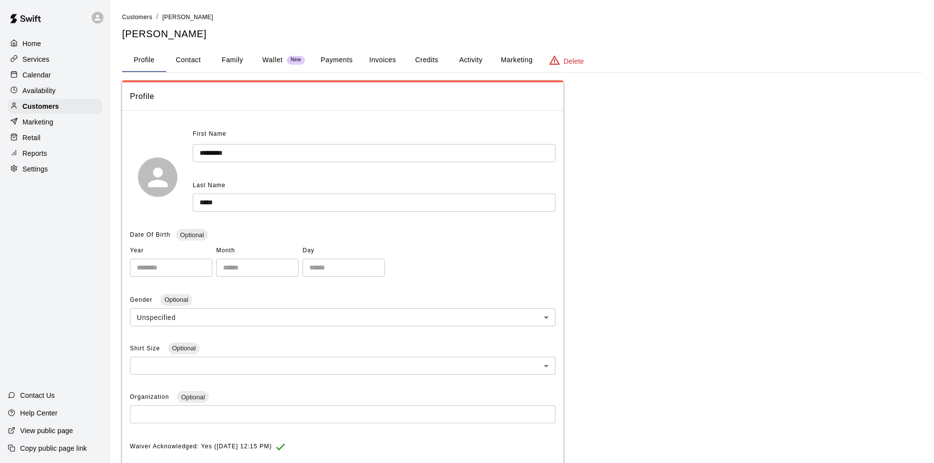
click at [468, 58] on button "Activity" at bounding box center [471, 61] width 44 height 24
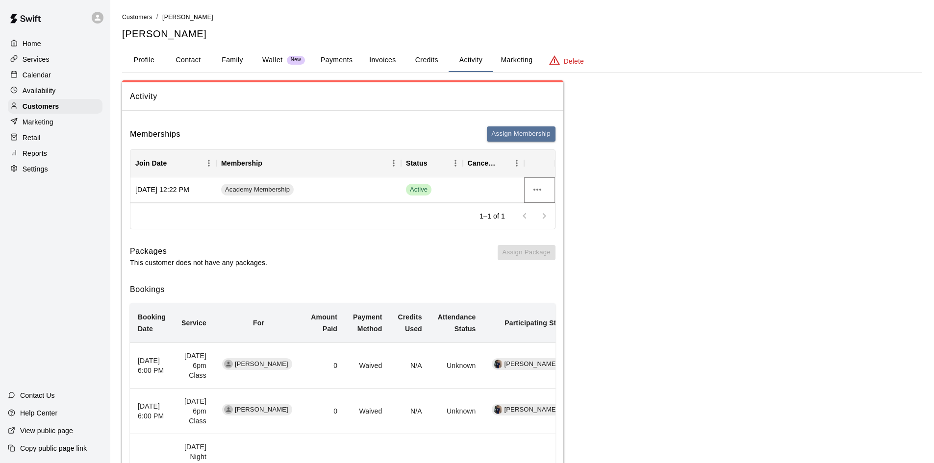
click at [541, 187] on icon "more actions" at bounding box center [538, 190] width 12 height 12
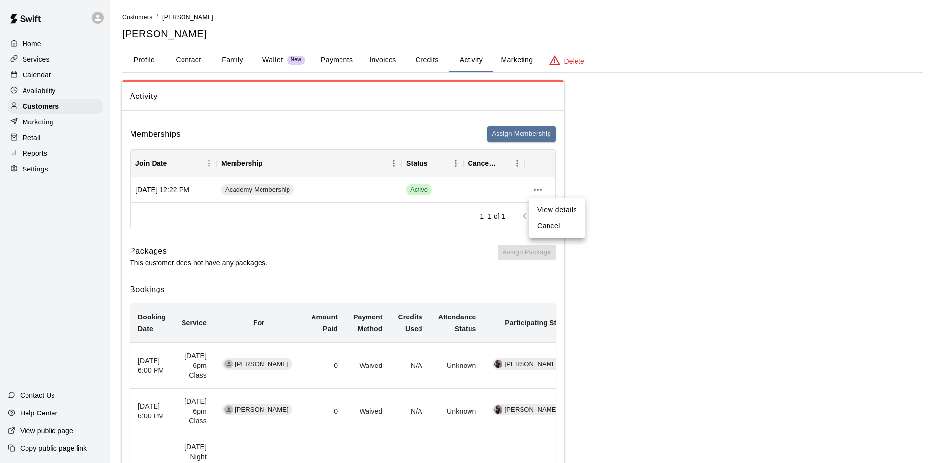
click at [570, 225] on li "Cancel" at bounding box center [556, 226] width 55 height 16
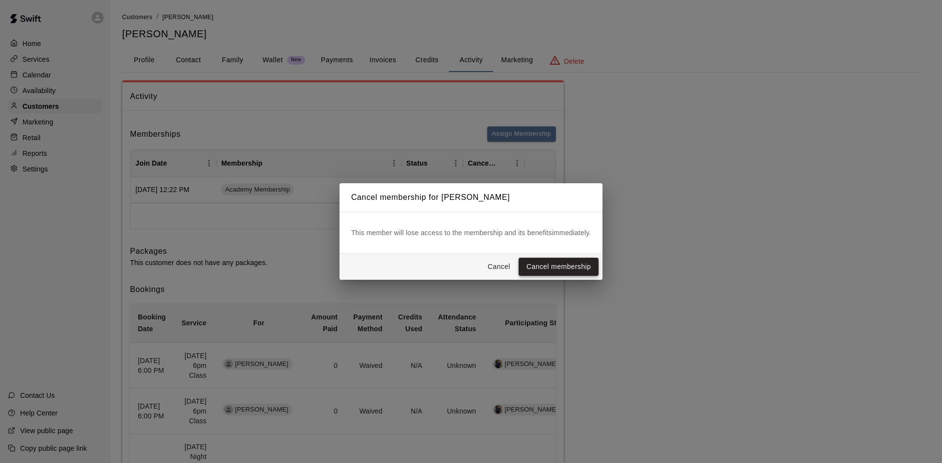
click at [578, 267] on button "Cancel membership" at bounding box center [558, 267] width 80 height 18
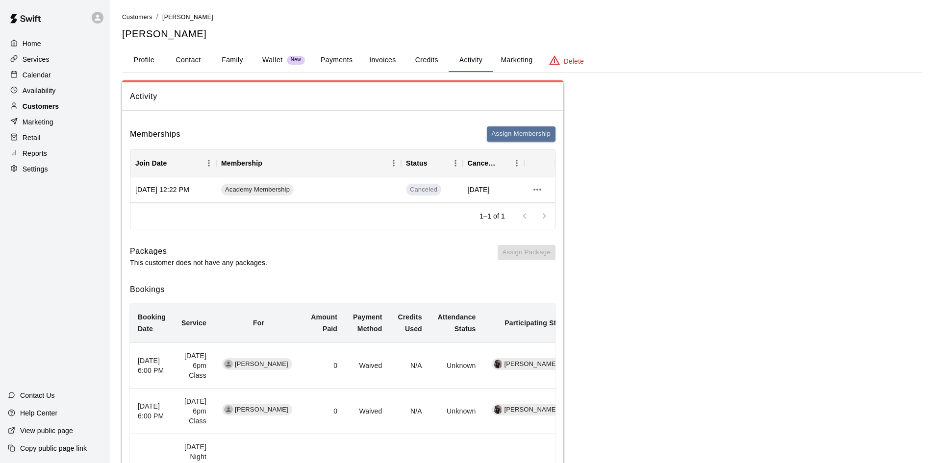
click at [54, 114] on div "Customers" at bounding box center [55, 106] width 95 height 15
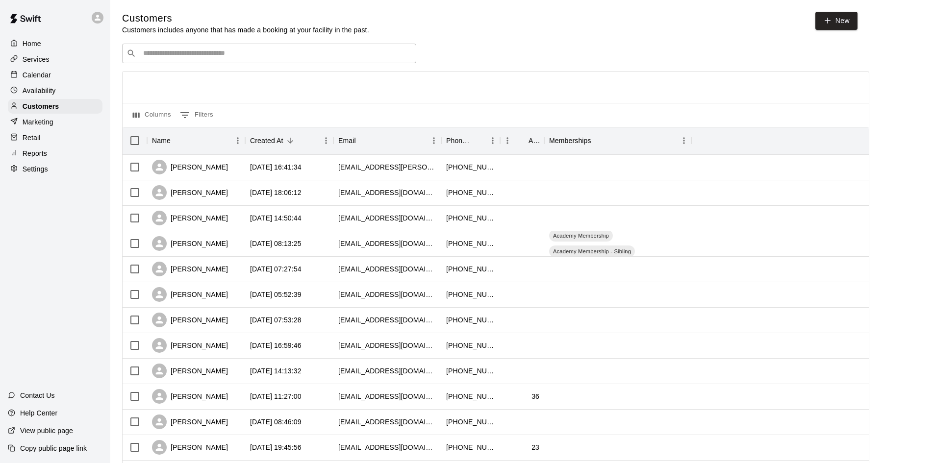
click at [255, 56] on input "Search customers by name or email" at bounding box center [276, 54] width 272 height 10
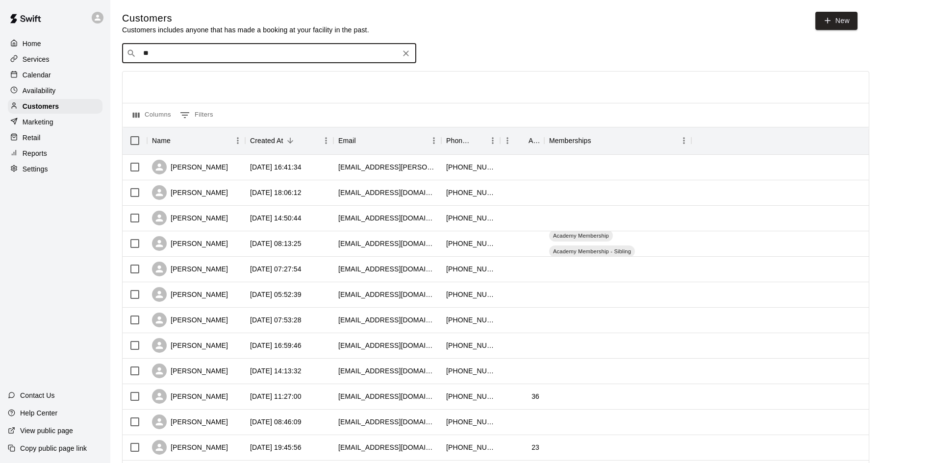
type input "*"
type input "******"
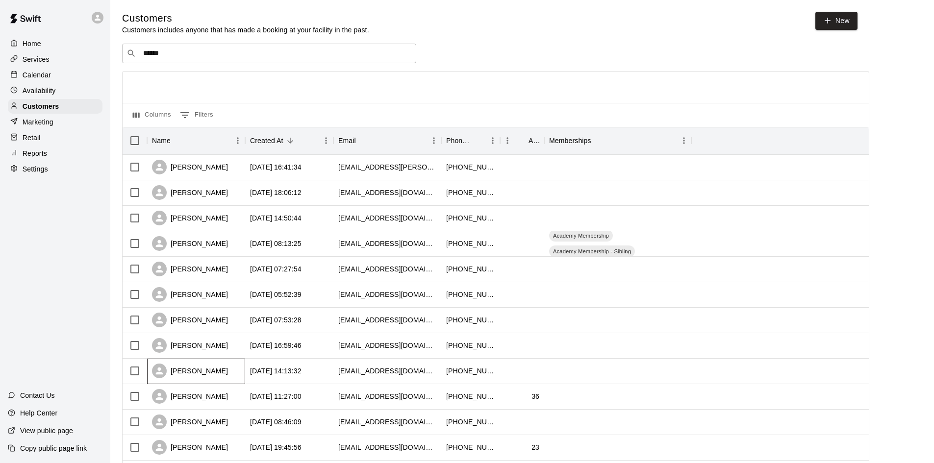
click at [213, 371] on div "[PERSON_NAME]" at bounding box center [190, 371] width 76 height 15
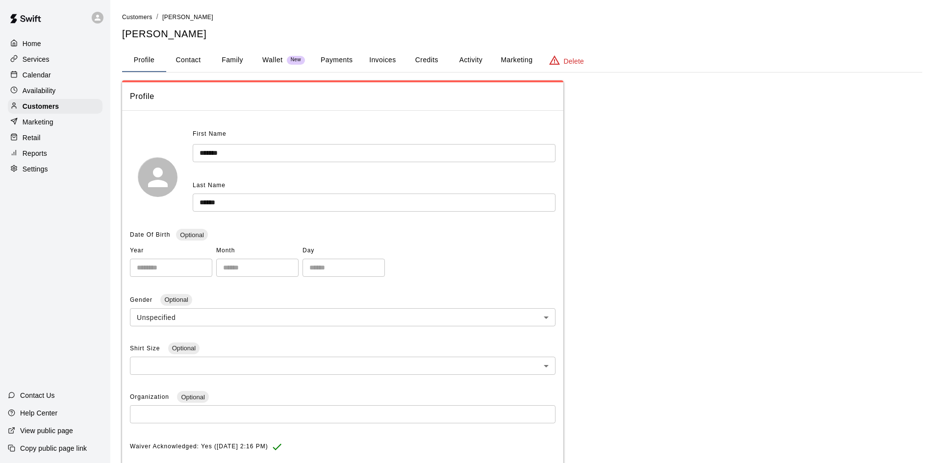
click at [229, 54] on button "Family" at bounding box center [232, 61] width 44 height 24
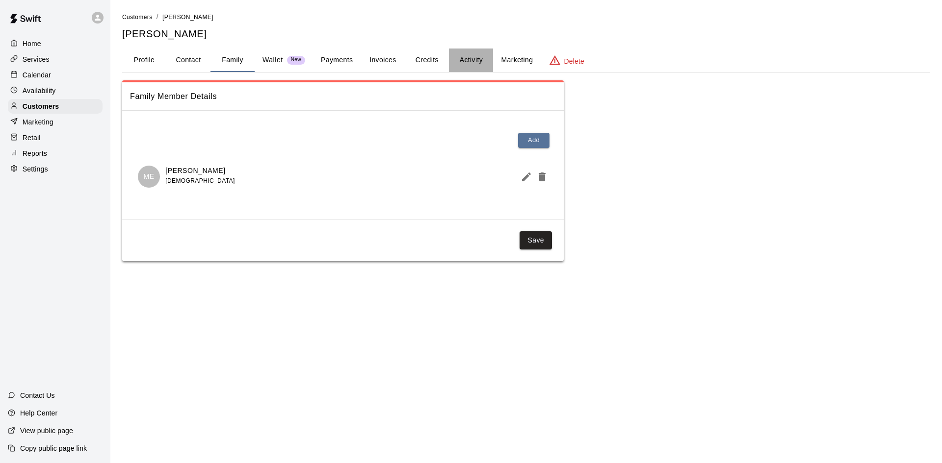
click at [471, 54] on button "Activity" at bounding box center [471, 61] width 44 height 24
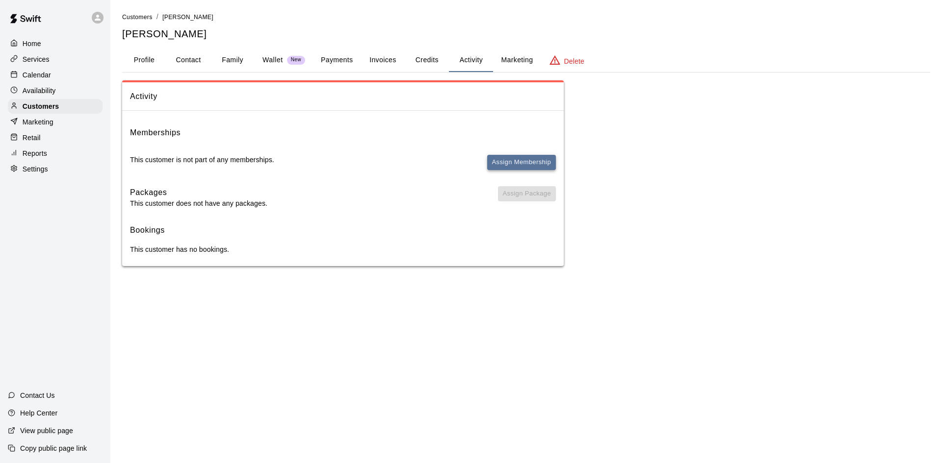
click at [526, 165] on button "Assign Membership" at bounding box center [521, 162] width 69 height 15
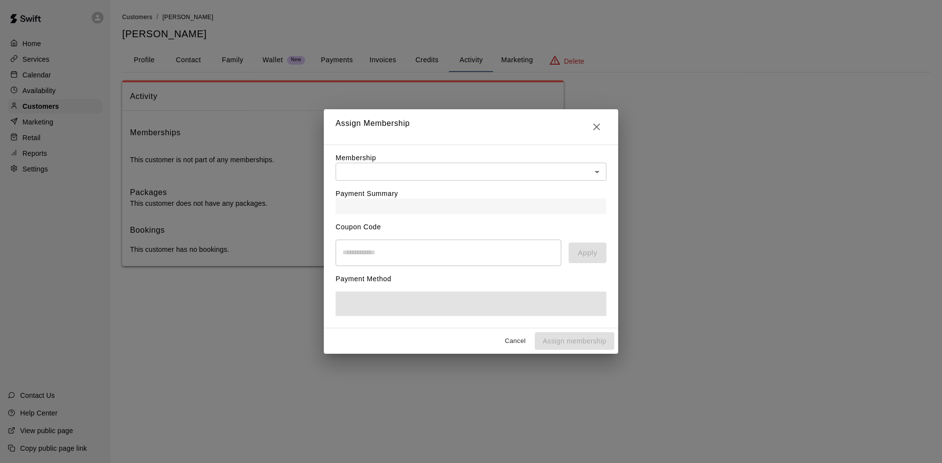
click at [526, 167] on body "Home Services Calendar Availability Customers Marketing Retail Reports Settings…" at bounding box center [471, 143] width 942 height 286
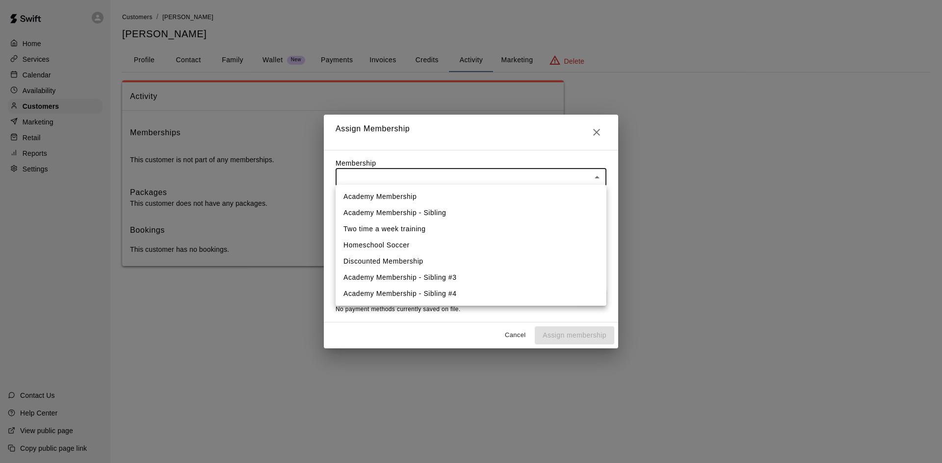
click at [451, 194] on li "Academy Membership" at bounding box center [470, 197] width 271 height 16
type input "**********"
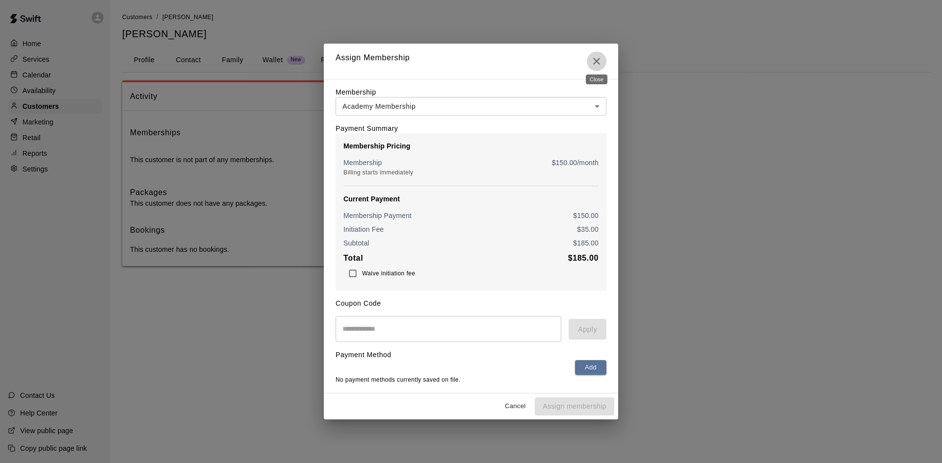
click at [602, 57] on button "Close" at bounding box center [596, 61] width 20 height 20
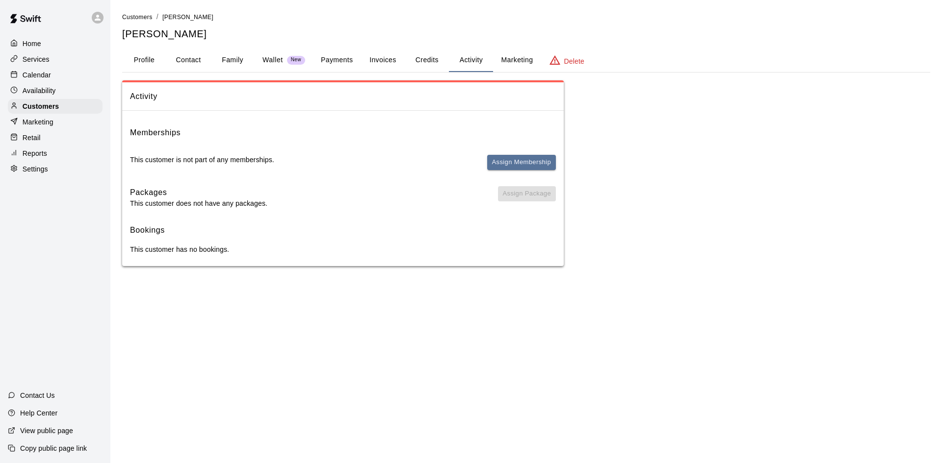
click at [338, 55] on button "Payments" at bounding box center [337, 61] width 48 height 24
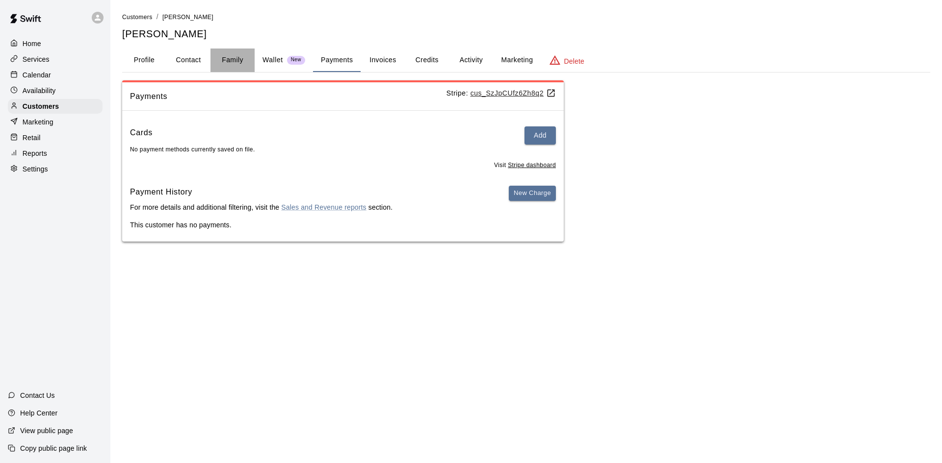
click at [240, 59] on button "Family" at bounding box center [232, 61] width 44 height 24
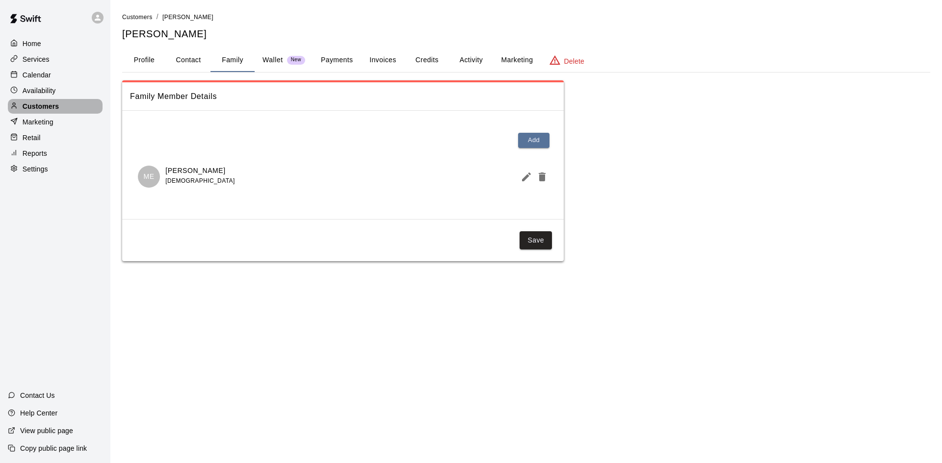
click at [29, 106] on p "Customers" at bounding box center [41, 107] width 36 height 10
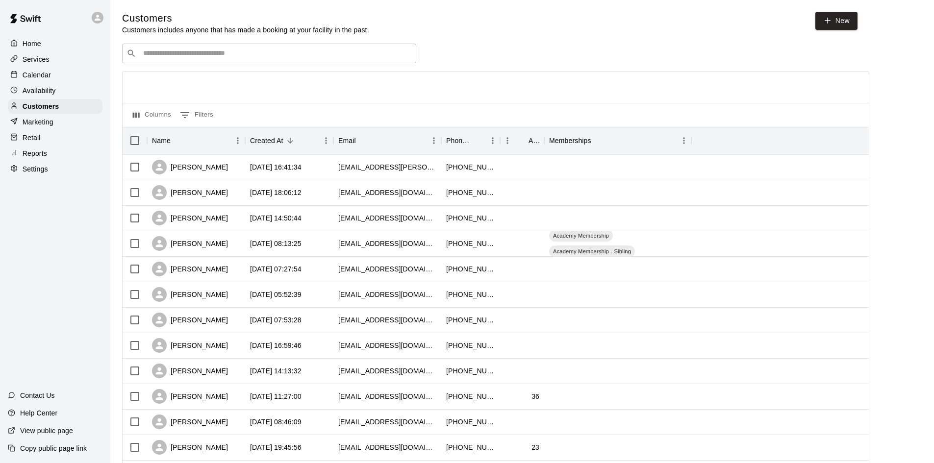
click at [226, 56] on input "Search customers by name or email" at bounding box center [276, 54] width 272 height 10
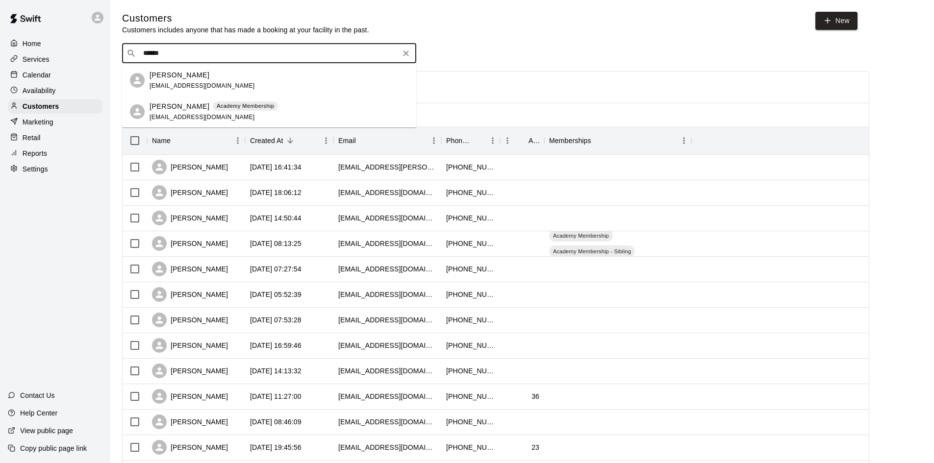
type input "*******"
click at [218, 71] on div "[PERSON_NAME]" at bounding box center [202, 75] width 105 height 10
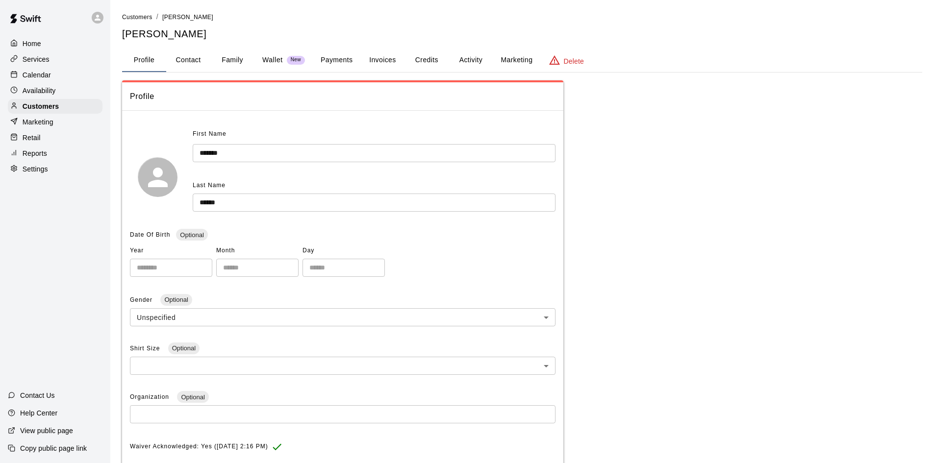
click at [319, 53] on button "Payments" at bounding box center [337, 61] width 48 height 24
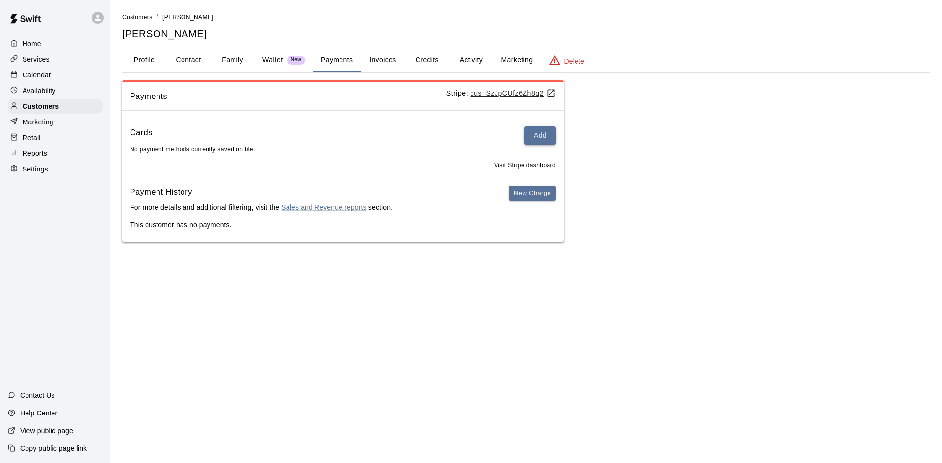
click at [530, 130] on button "Add" at bounding box center [539, 136] width 31 height 18
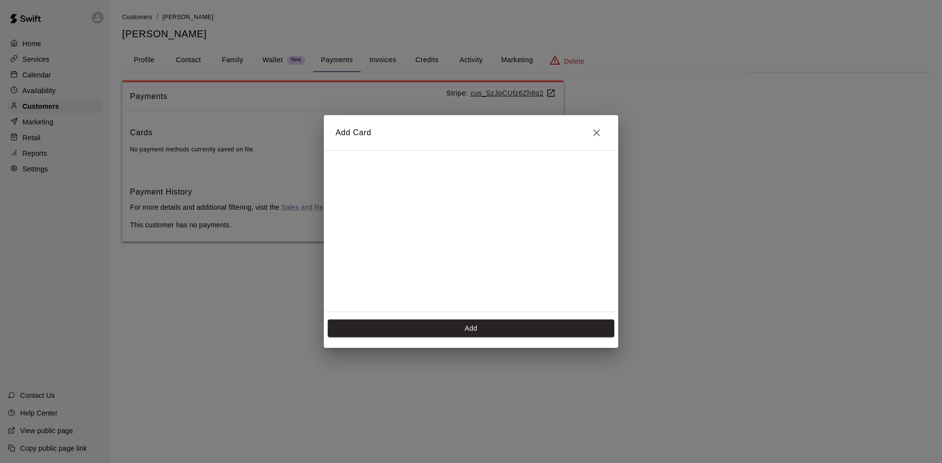
scroll to position [138, 0]
click at [486, 332] on button "Add" at bounding box center [471, 329] width 286 height 18
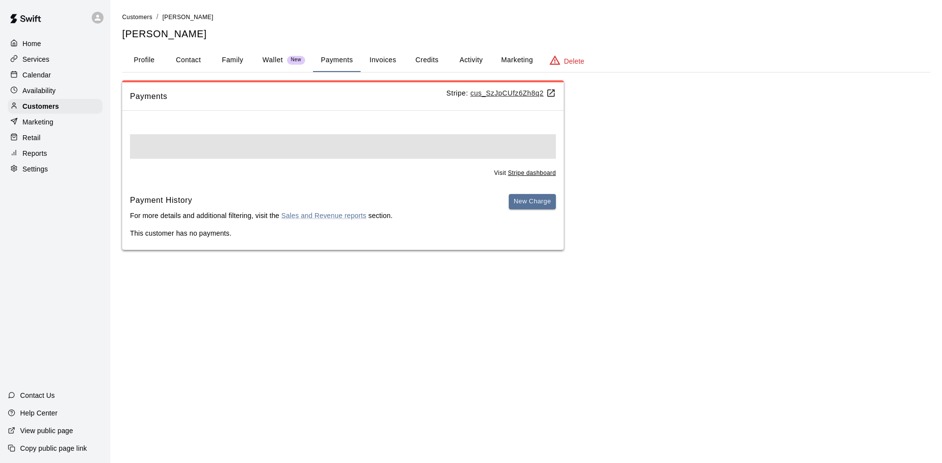
scroll to position [0, 0]
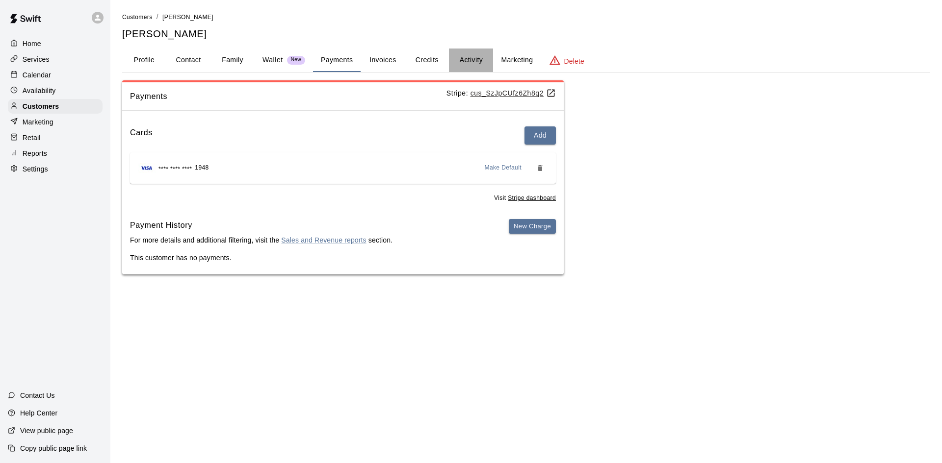
click at [472, 62] on button "Activity" at bounding box center [471, 61] width 44 height 24
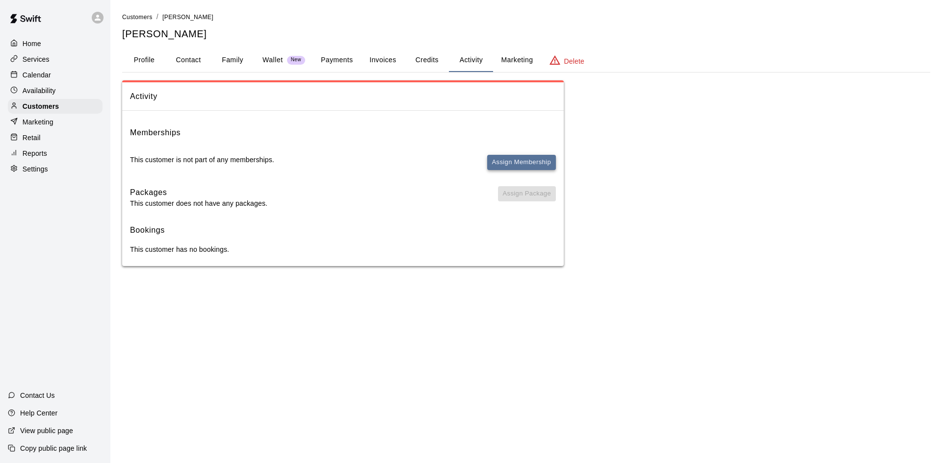
click at [519, 160] on button "Assign Membership" at bounding box center [521, 162] width 69 height 15
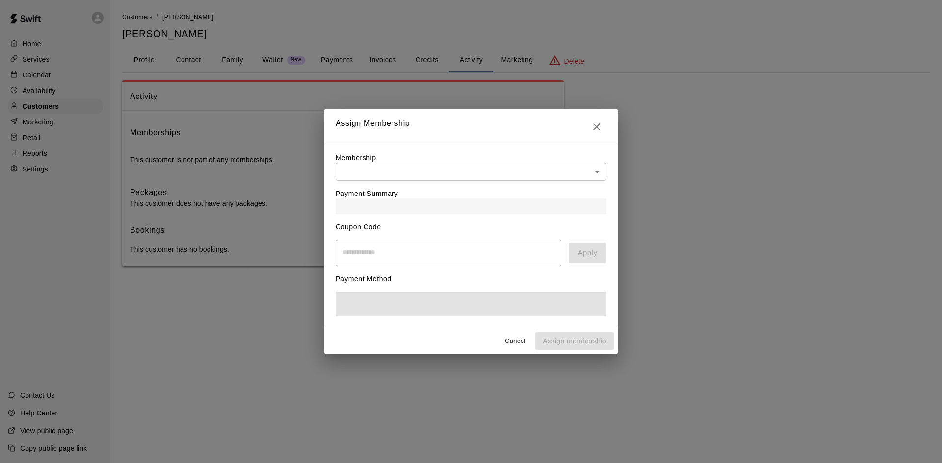
click at [480, 170] on body "Home Services Calendar Availability Customers Marketing Retail Reports Settings…" at bounding box center [471, 143] width 942 height 286
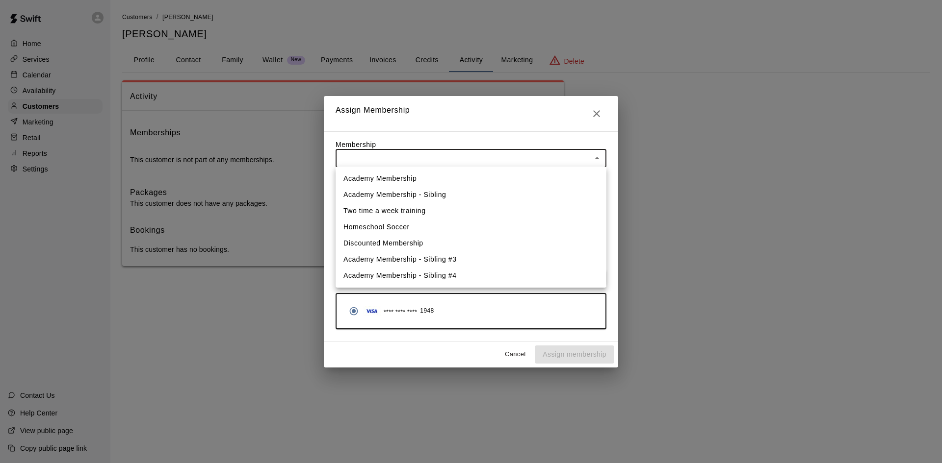
click at [418, 180] on li "Academy Membership" at bounding box center [470, 179] width 271 height 16
type input "**********"
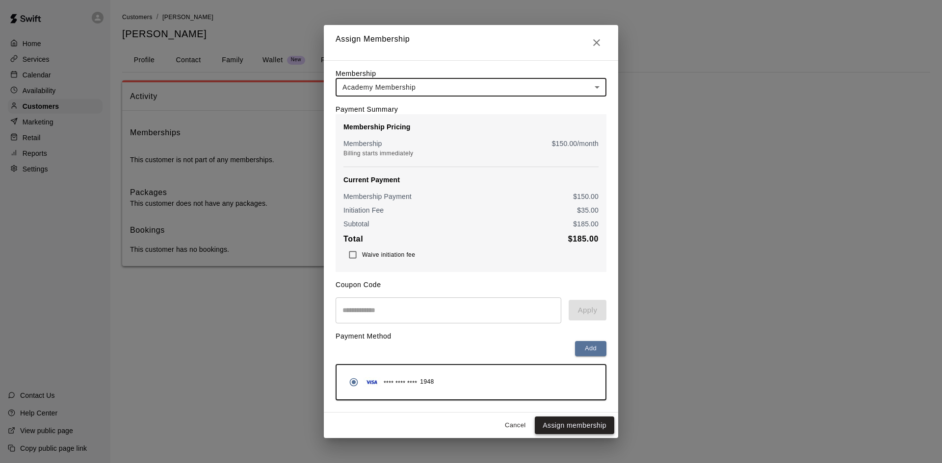
click at [561, 423] on button "Assign membership" at bounding box center [574, 426] width 79 height 18
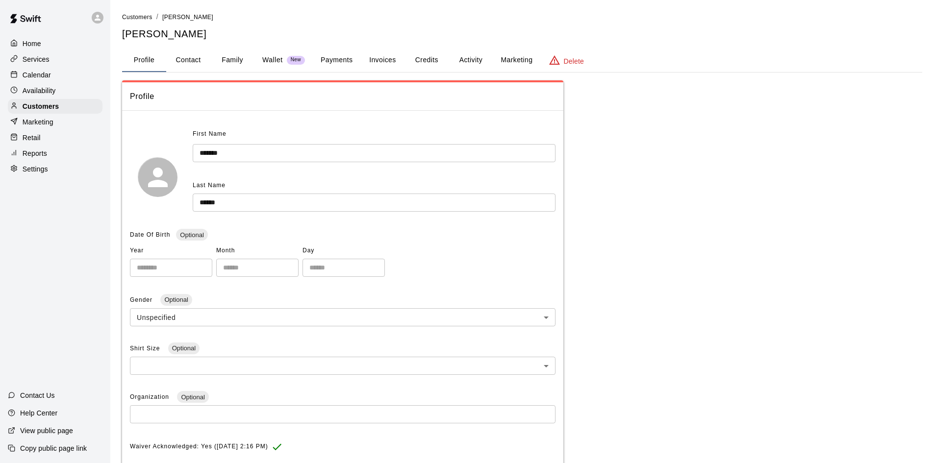
click at [477, 61] on button "Activity" at bounding box center [471, 61] width 44 height 24
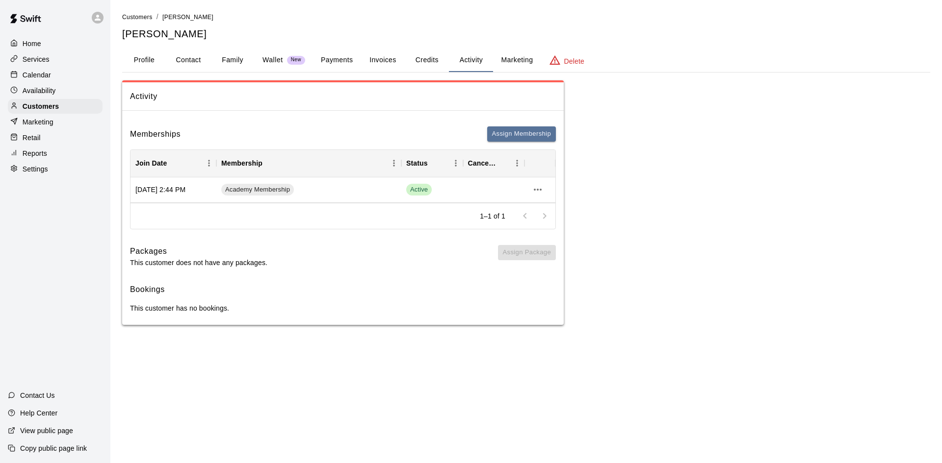
click at [54, 72] on div "Calendar" at bounding box center [55, 75] width 95 height 15
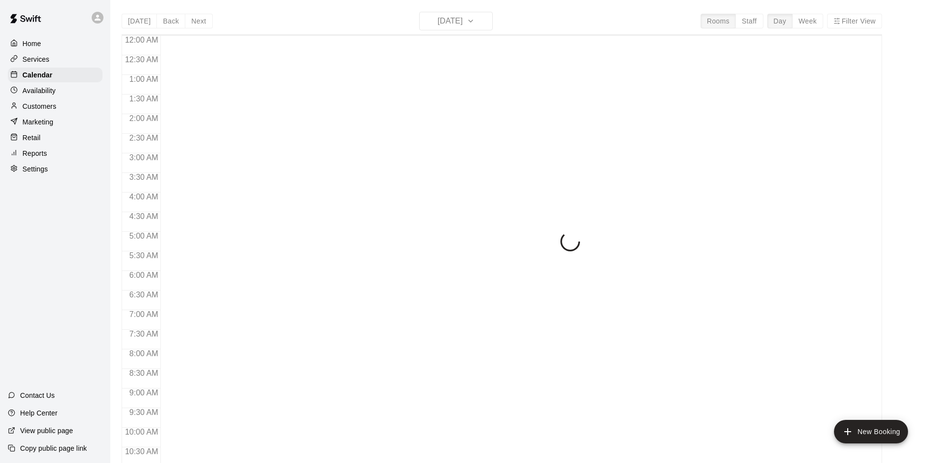
scroll to position [503, 0]
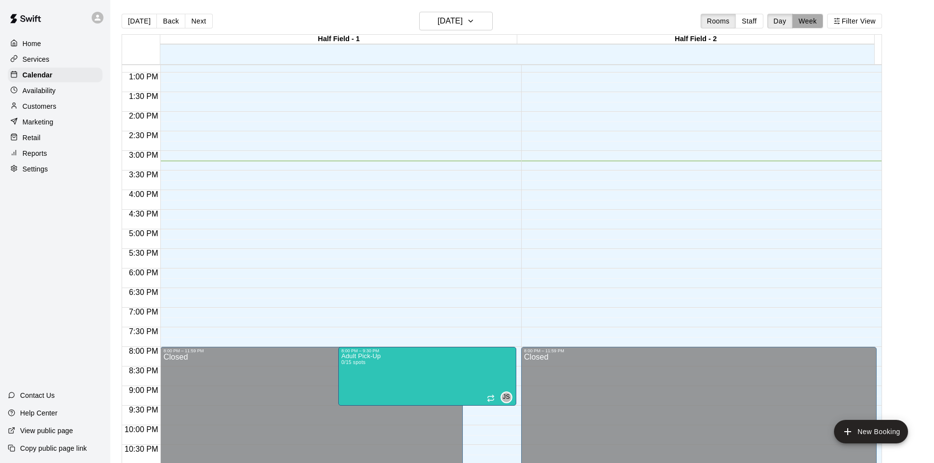
click at [815, 24] on button "Week" at bounding box center [807, 21] width 31 height 15
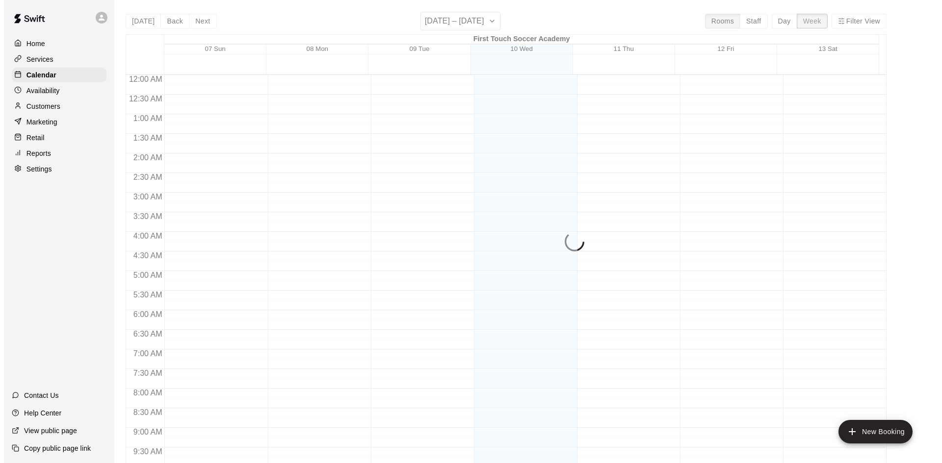
scroll to position [543, 0]
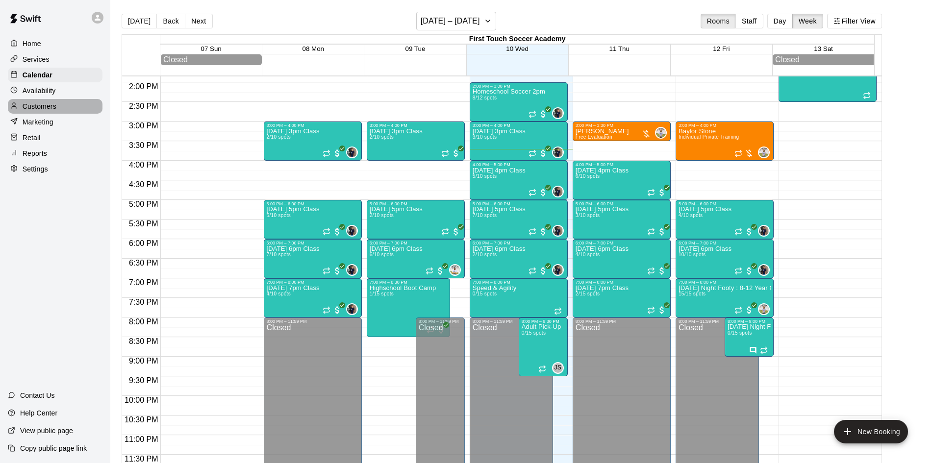
click at [34, 102] on div "Customers" at bounding box center [55, 106] width 95 height 15
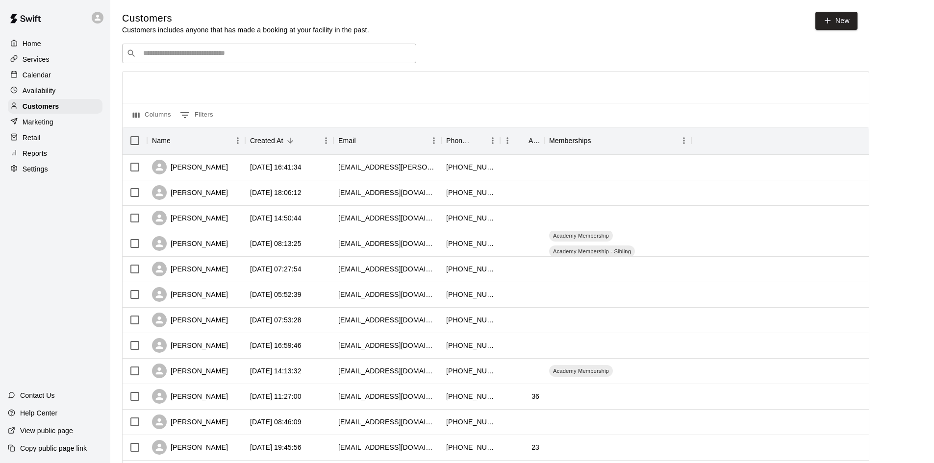
click at [338, 64] on div "​ ​ Columns 0 Filters Name Created At Email Phone Number Age Memberships Lideh …" at bounding box center [495, 431] width 747 height 775
click at [338, 62] on div "​ ​" at bounding box center [269, 54] width 294 height 20
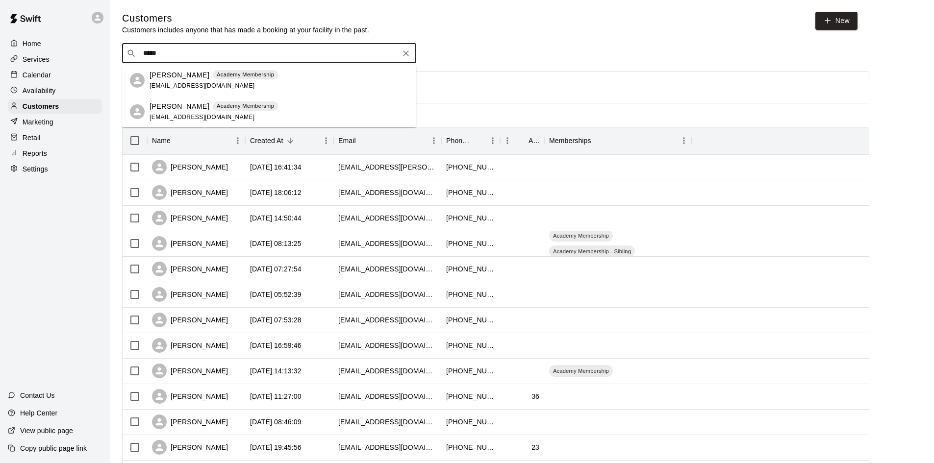
type input "*****"
click at [180, 52] on input "*****" at bounding box center [268, 54] width 257 height 10
click at [178, 80] on div "Alison Green Academy Membership agreen1415@gmail.com" at bounding box center [214, 80] width 128 height 21
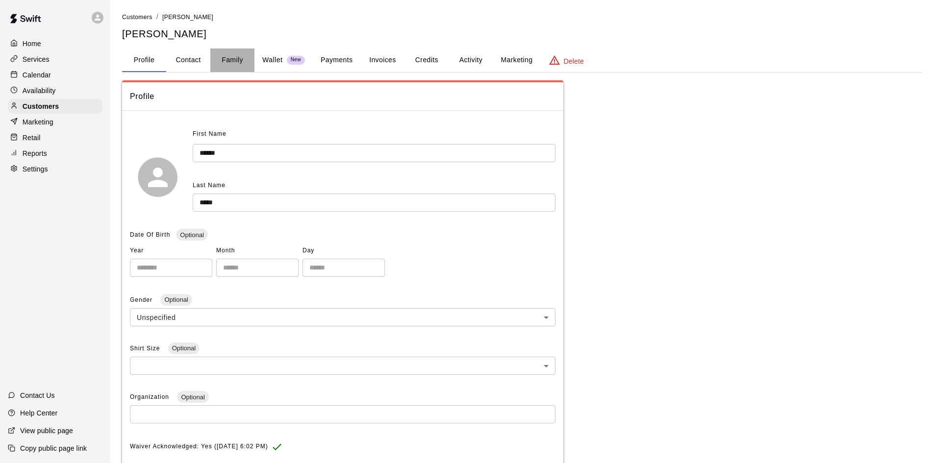
click at [231, 56] on button "Family" at bounding box center [232, 61] width 44 height 24
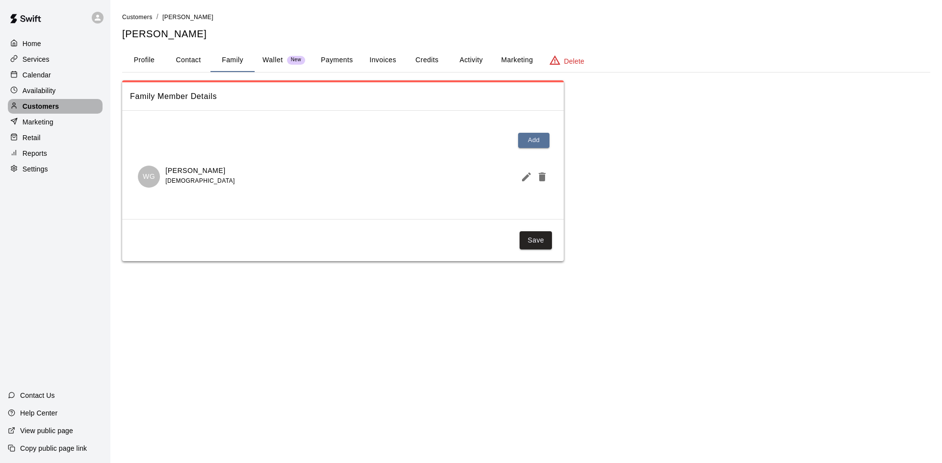
click at [39, 110] on p "Customers" at bounding box center [41, 107] width 36 height 10
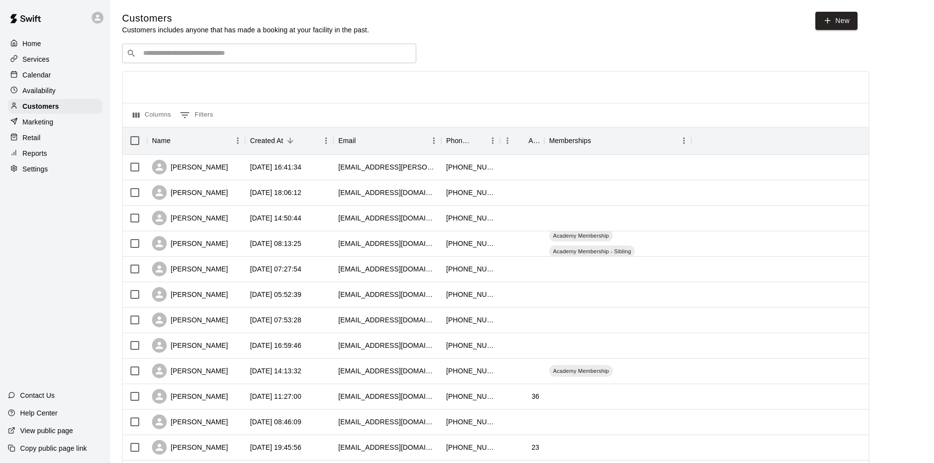
click at [253, 52] on input "Search customers by name or email" at bounding box center [276, 54] width 272 height 10
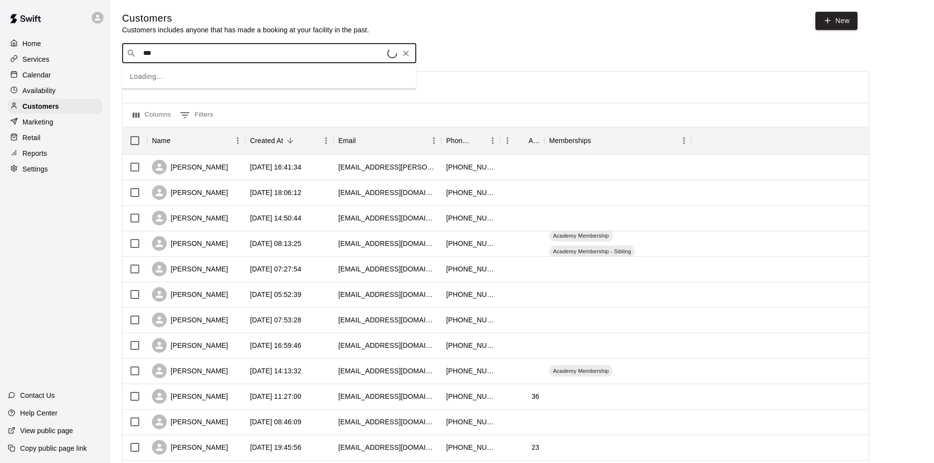
type input "****"
click at [176, 72] on p "Rowan McKeeman" at bounding box center [180, 75] width 60 height 10
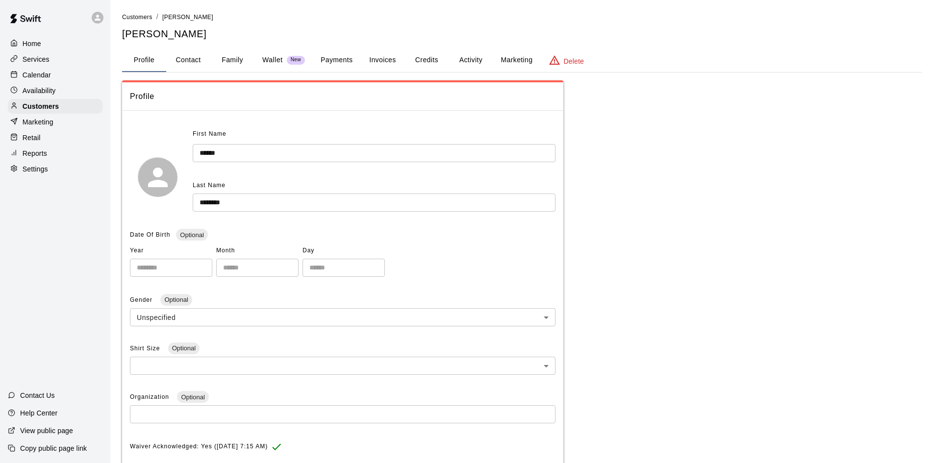
click at [470, 60] on button "Activity" at bounding box center [471, 61] width 44 height 24
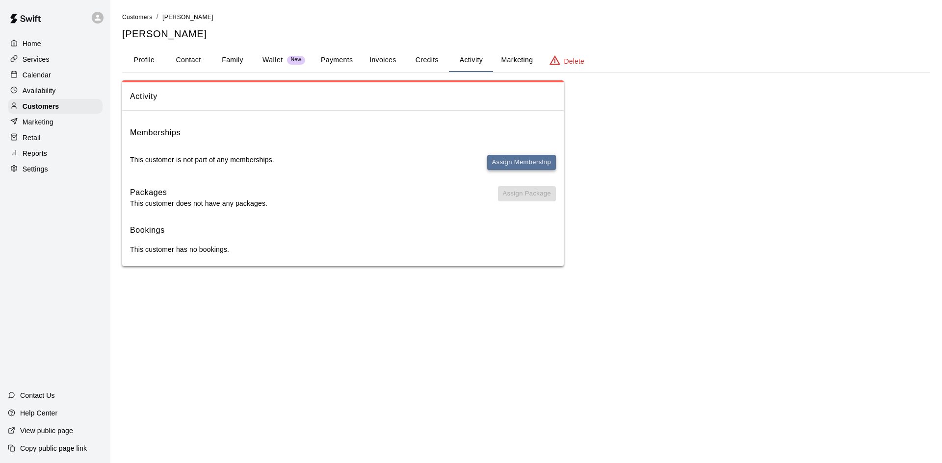
click at [544, 161] on button "Assign Membership" at bounding box center [521, 162] width 69 height 15
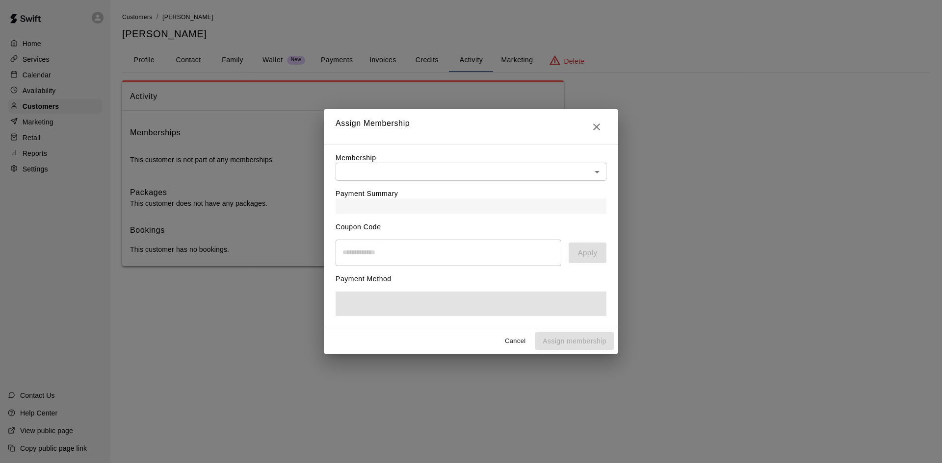
click at [388, 176] on body "Home Services Calendar Availability Customers Marketing Retail Reports Settings…" at bounding box center [471, 143] width 942 height 286
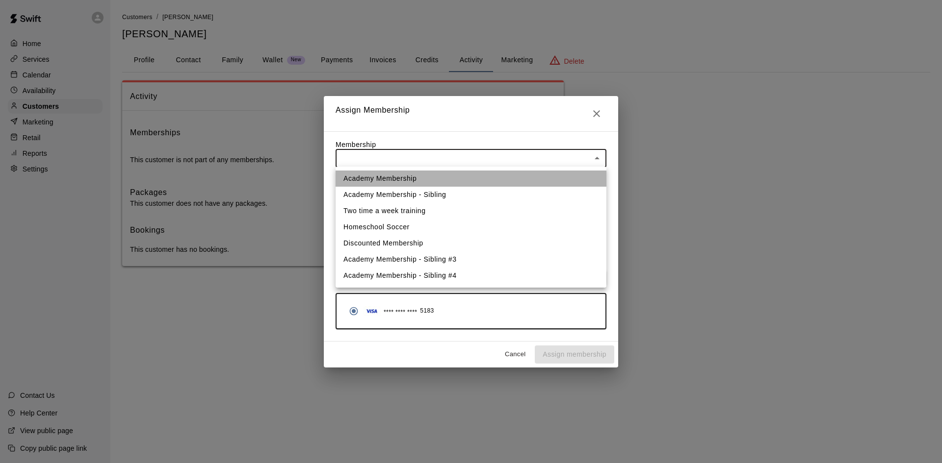
click at [391, 174] on li "Academy Membership" at bounding box center [470, 179] width 271 height 16
type input "**********"
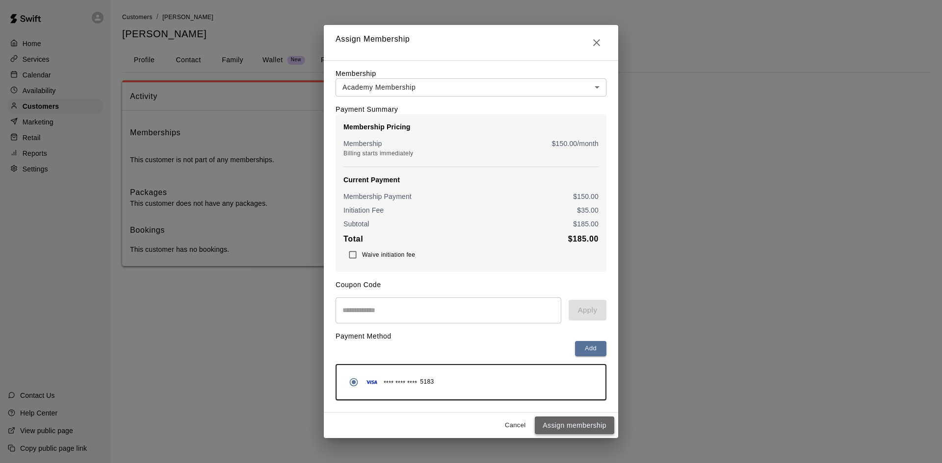
click at [602, 429] on button "Assign membership" at bounding box center [574, 426] width 79 height 18
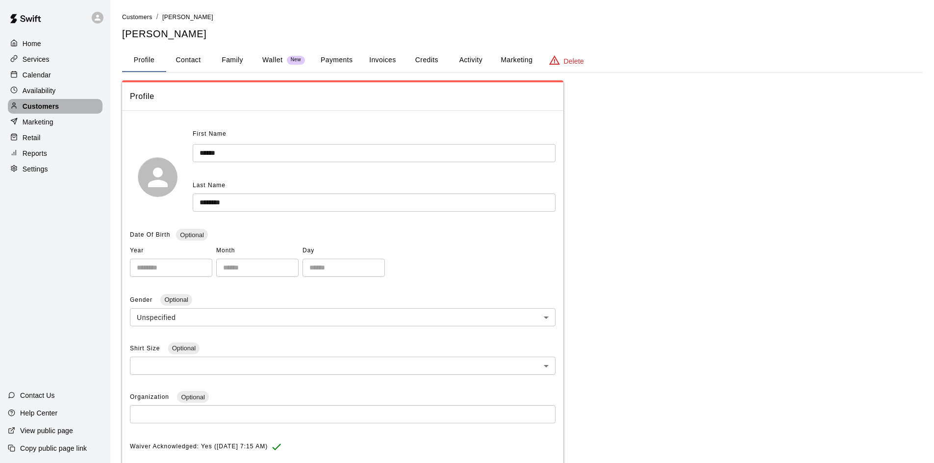
click at [55, 108] on p "Customers" at bounding box center [41, 107] width 36 height 10
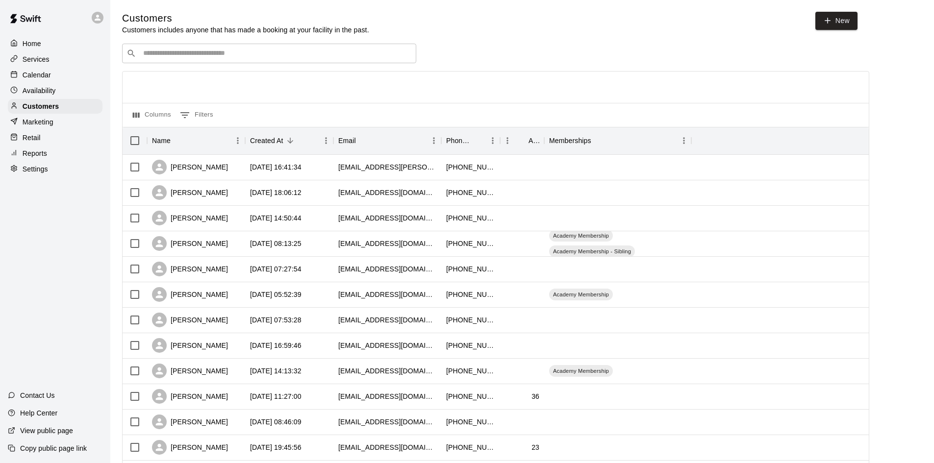
click at [338, 53] on input "Search customers by name or email" at bounding box center [276, 54] width 272 height 10
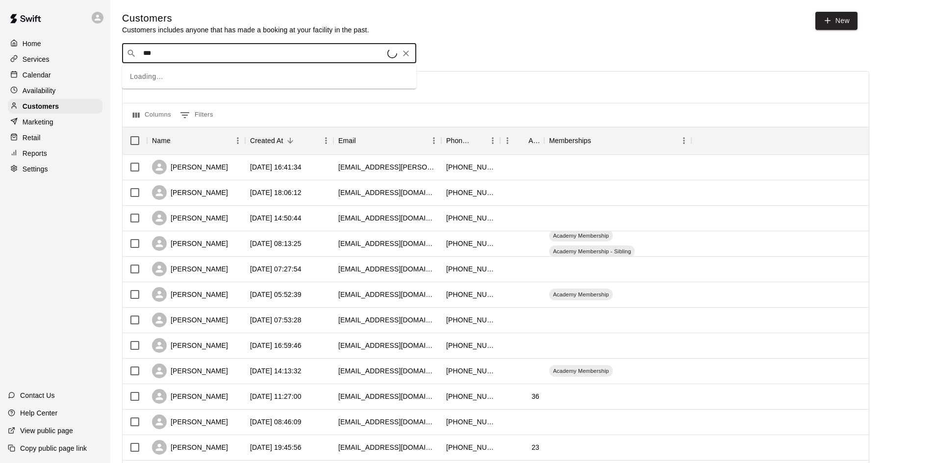
type input "****"
click at [228, 87] on div "[PERSON_NAME] [EMAIL_ADDRESS][DOMAIN_NAME]" at bounding box center [279, 80] width 259 height 21
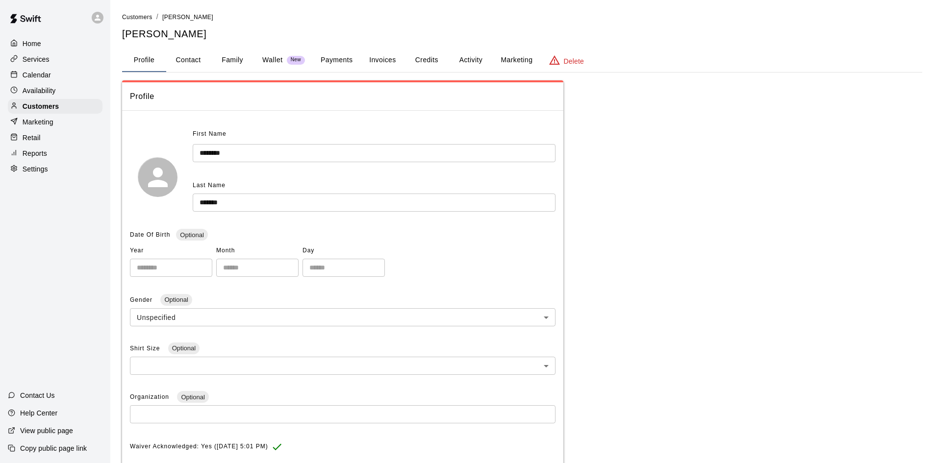
click at [339, 65] on button "Payments" at bounding box center [337, 61] width 48 height 24
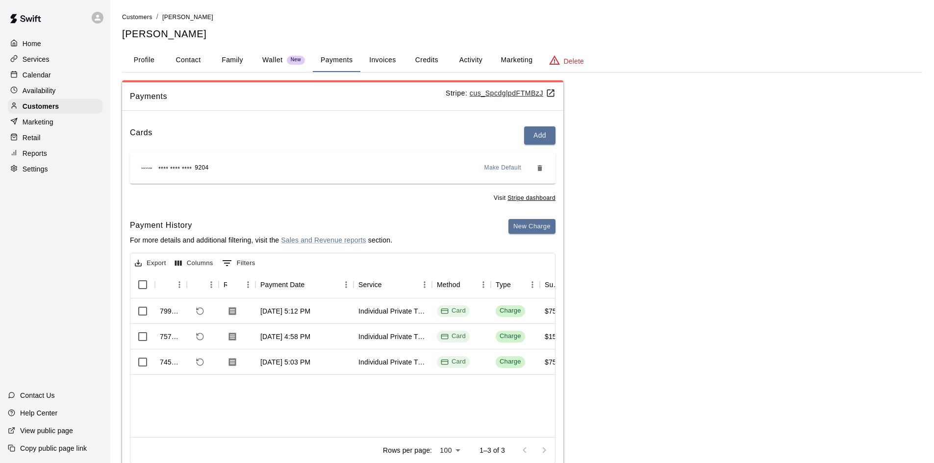
click at [695, 222] on div "Payments Stripe: cus_SpcdglpdFTMBzJ Cards Add **** **** **** 9204 Make Default …" at bounding box center [522, 278] width 800 height 396
drag, startPoint x: 191, startPoint y: 58, endPoint x: 200, endPoint y: 57, distance: 8.9
click at [191, 58] on button "Contact" at bounding box center [188, 61] width 44 height 24
select select "**"
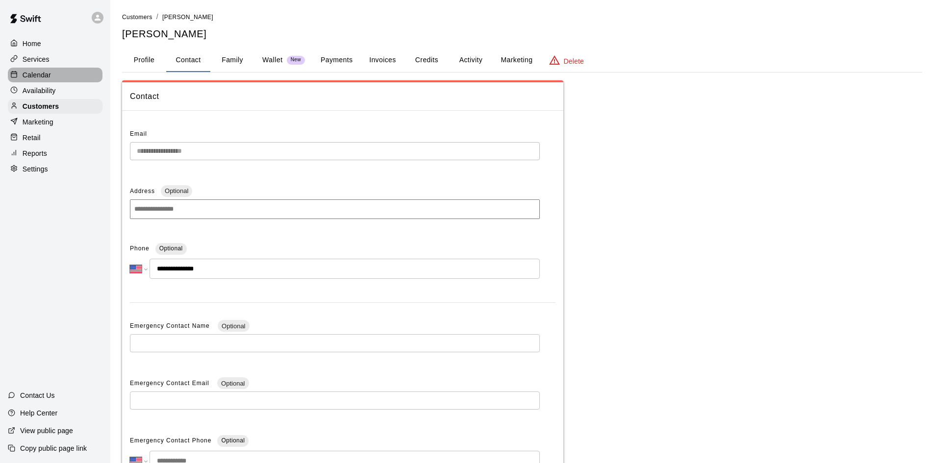
click at [31, 79] on p "Calendar" at bounding box center [37, 75] width 28 height 10
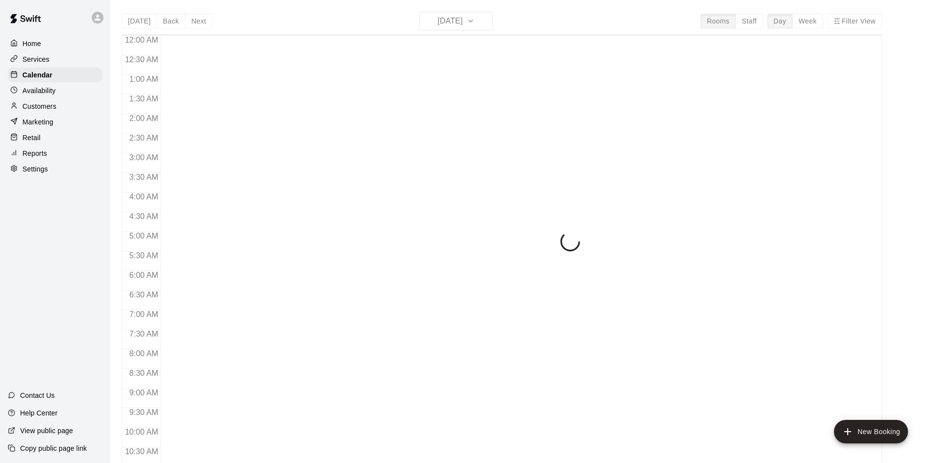
scroll to position [503, 0]
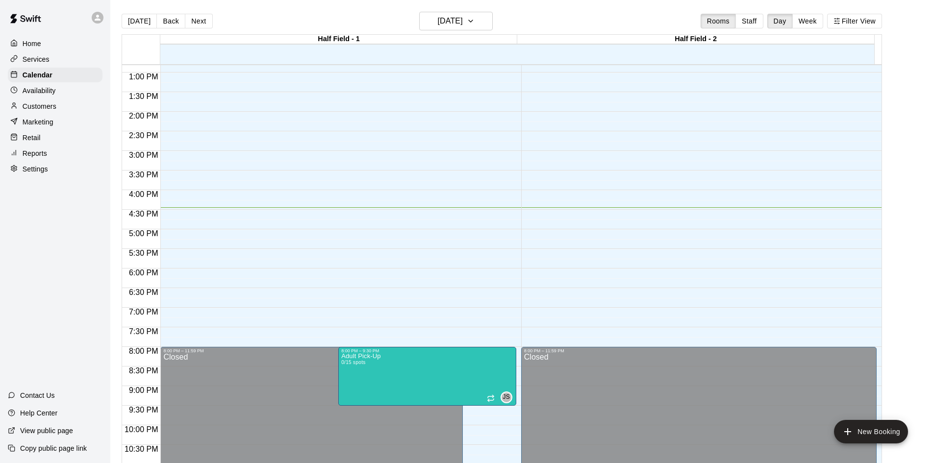
click at [49, 61] on p "Services" at bounding box center [36, 59] width 27 height 10
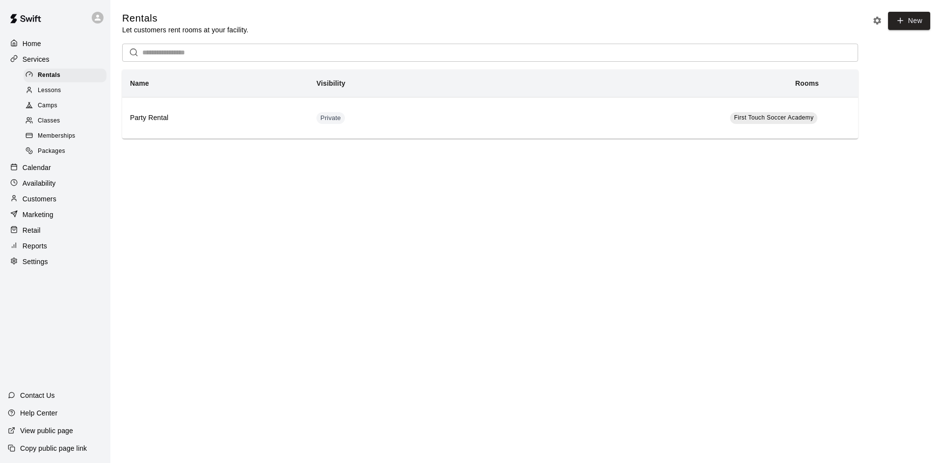
click at [54, 122] on span "Classes" at bounding box center [49, 121] width 22 height 10
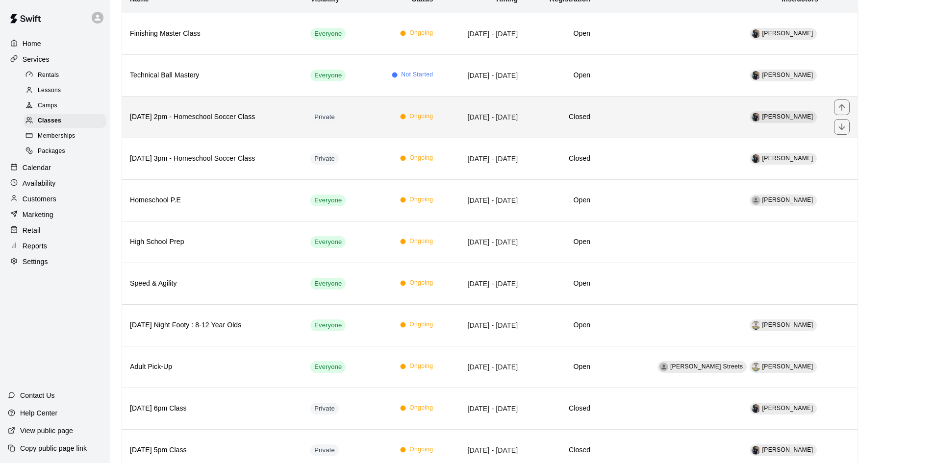
scroll to position [196, 0]
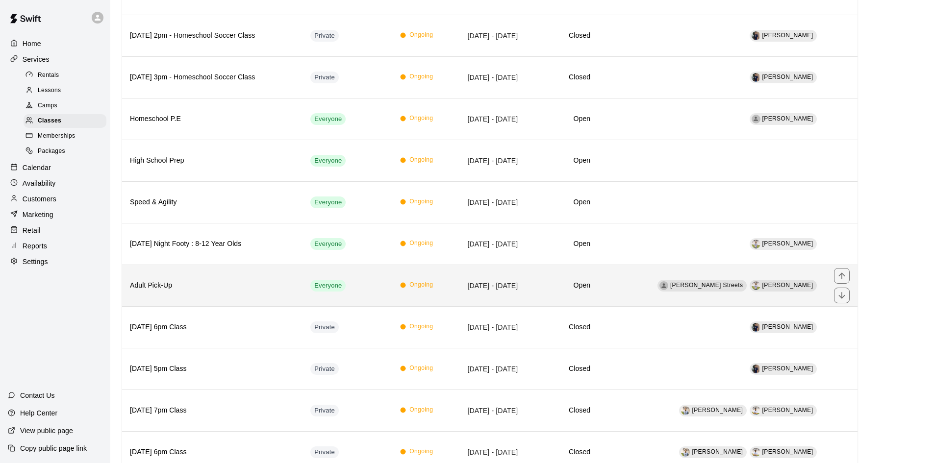
click at [205, 277] on th "Adult Pick-Up" at bounding box center [212, 286] width 180 height 42
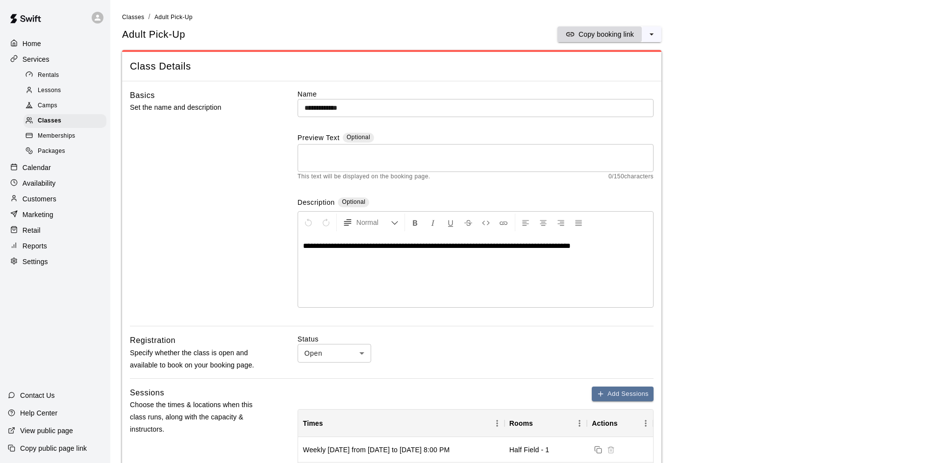
click at [601, 35] on p "Copy booking link" at bounding box center [606, 34] width 55 height 10
click at [49, 202] on p "Customers" at bounding box center [40, 199] width 34 height 10
